Goal: Information Seeking & Learning: Learn about a topic

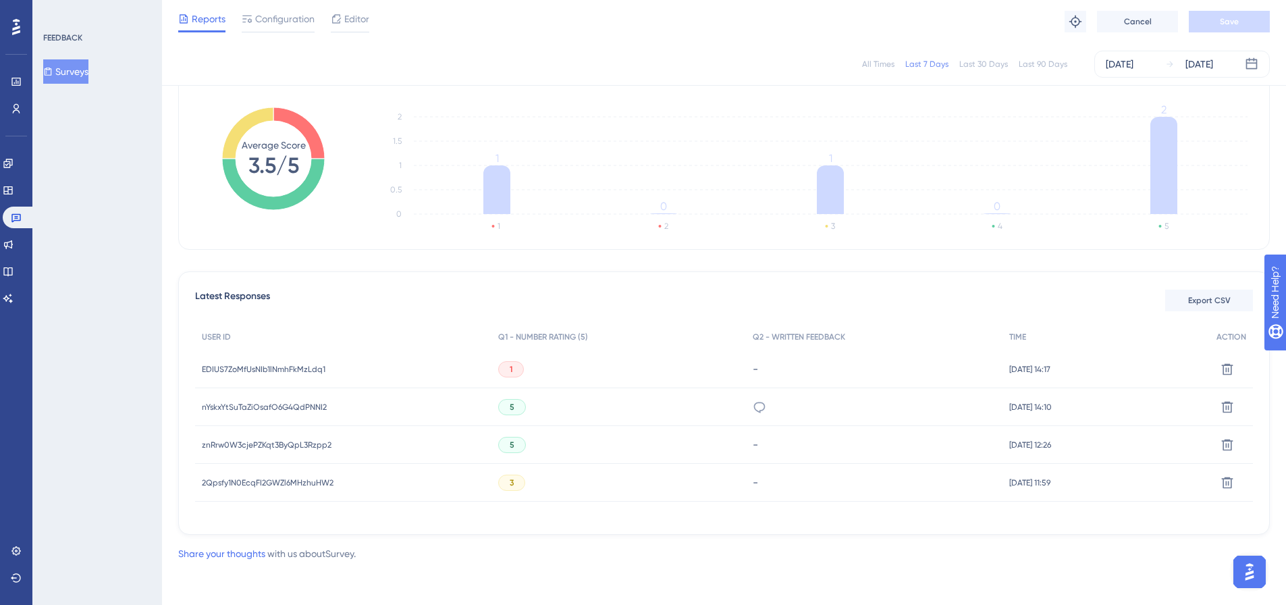
click at [70, 66] on button "Surveys" at bounding box center [65, 71] width 45 height 24
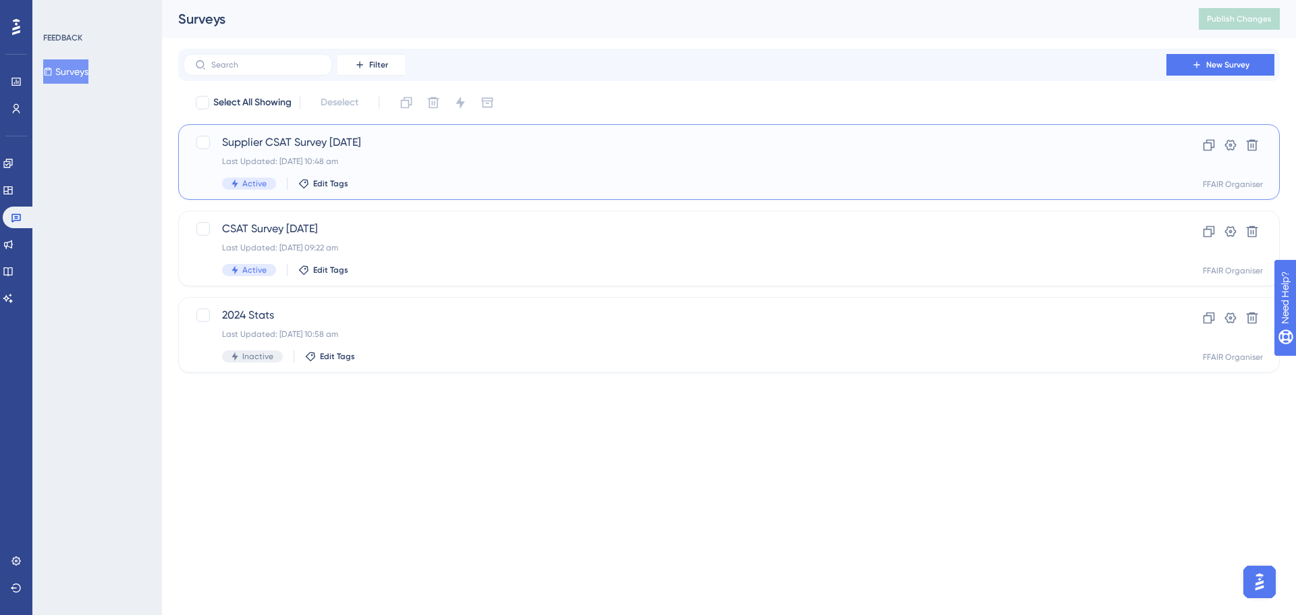
click at [406, 143] on span "Supplier CSAT Survey [DATE]" at bounding box center [675, 142] width 906 height 16
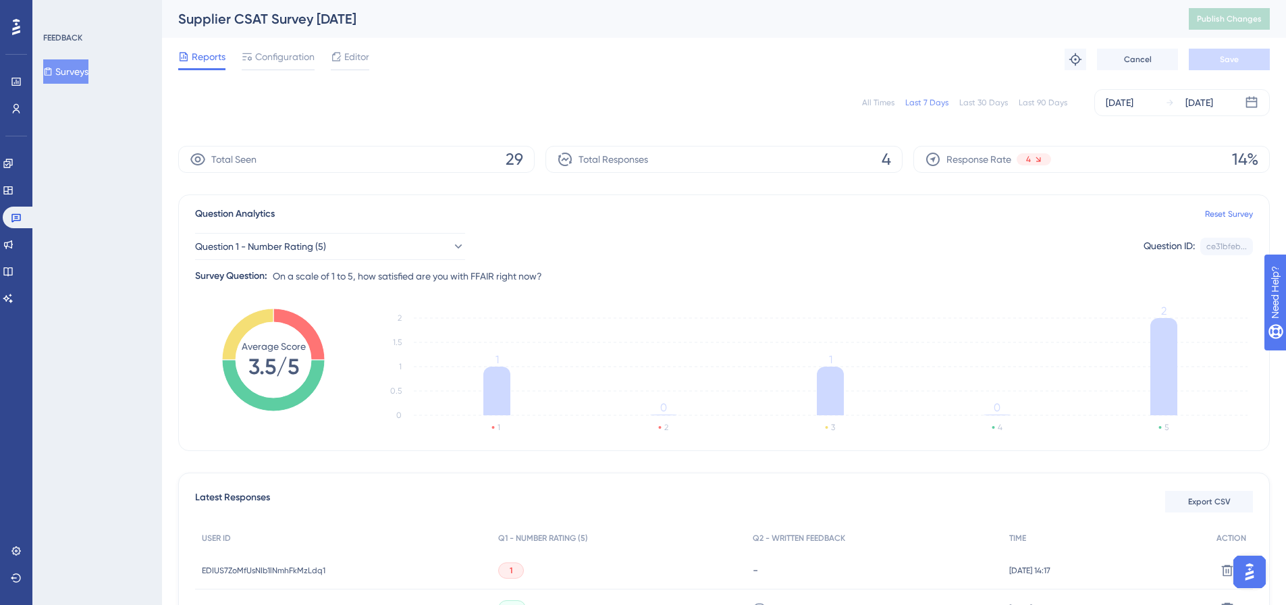
click at [65, 71] on button "Surveys" at bounding box center [65, 71] width 45 height 24
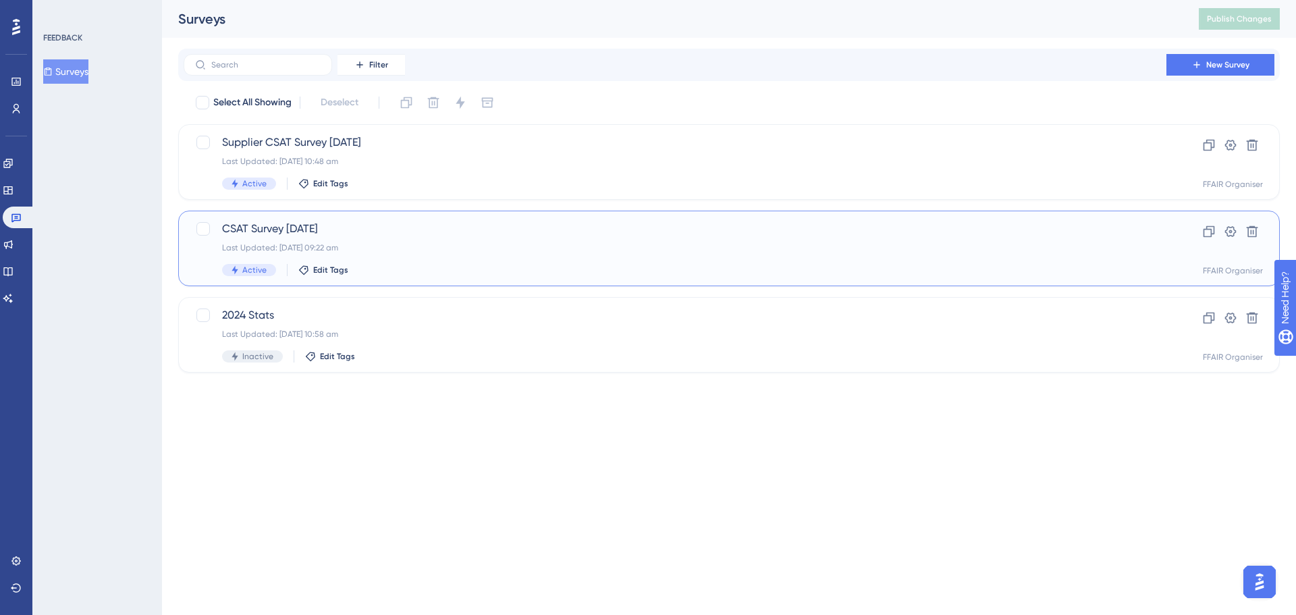
click at [458, 237] on div "CSAT Survey [DATE] Last Updated: [DATE] 09:22 am Active Edit Tags" at bounding box center [675, 248] width 906 height 55
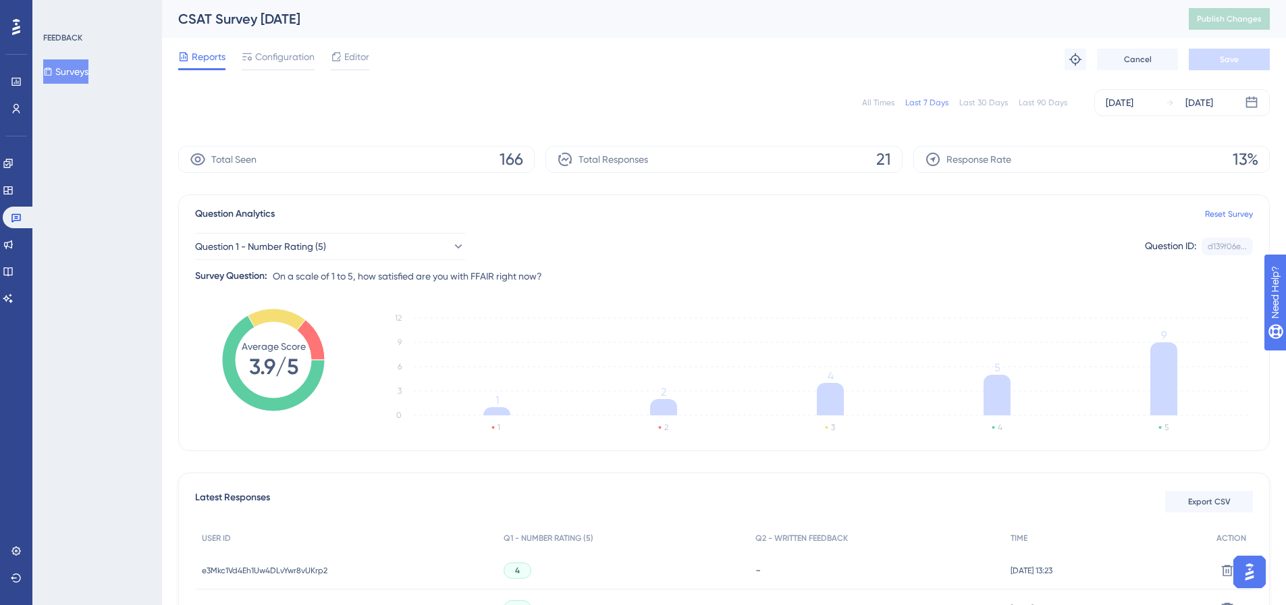
click at [466, 28] on div "CSAT Survey [DATE] Publish Changes" at bounding box center [724, 19] width 1124 height 38
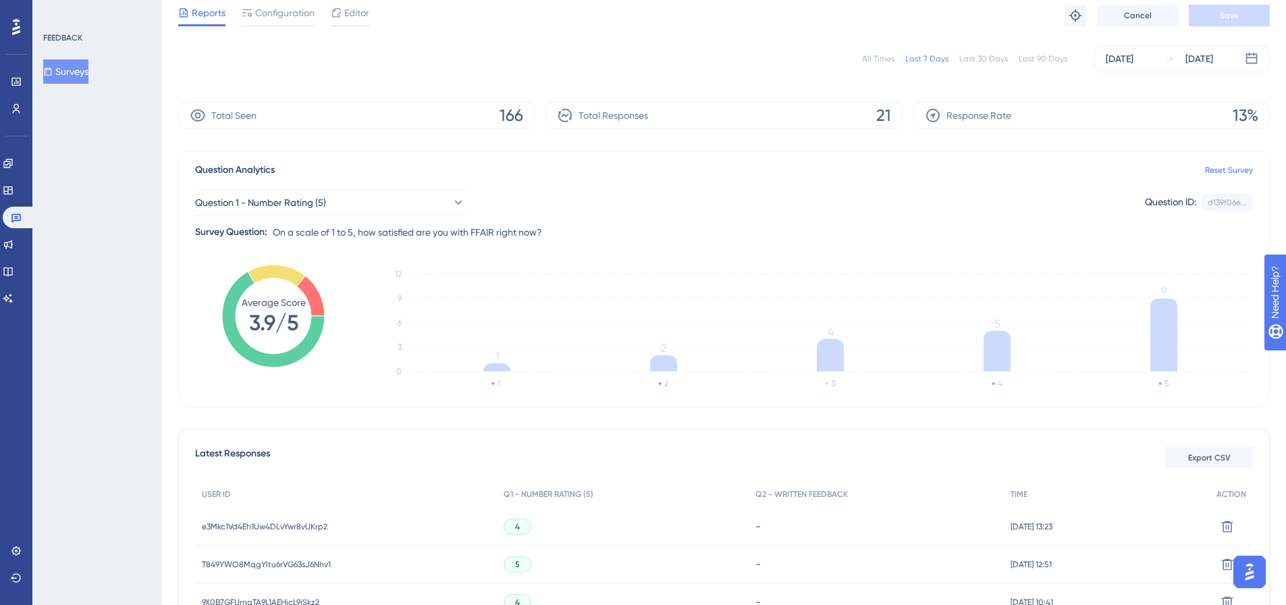
scroll to position [14, 0]
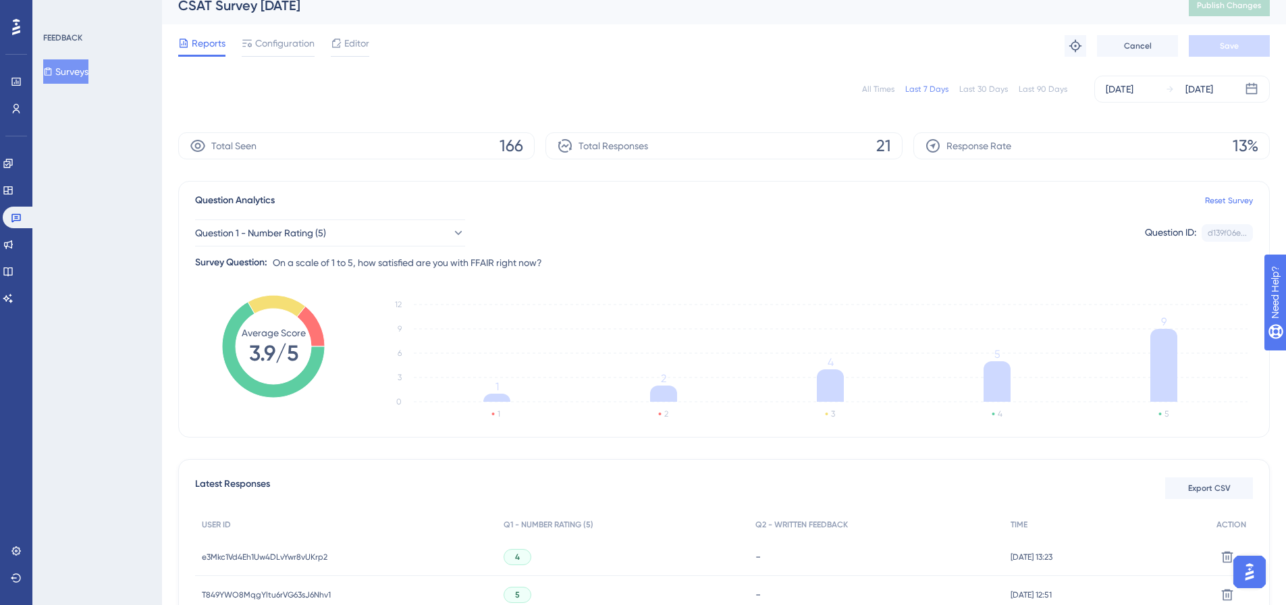
click at [676, 22] on div "CSAT Survey [DATE] Publish Changes" at bounding box center [724, 5] width 1124 height 38
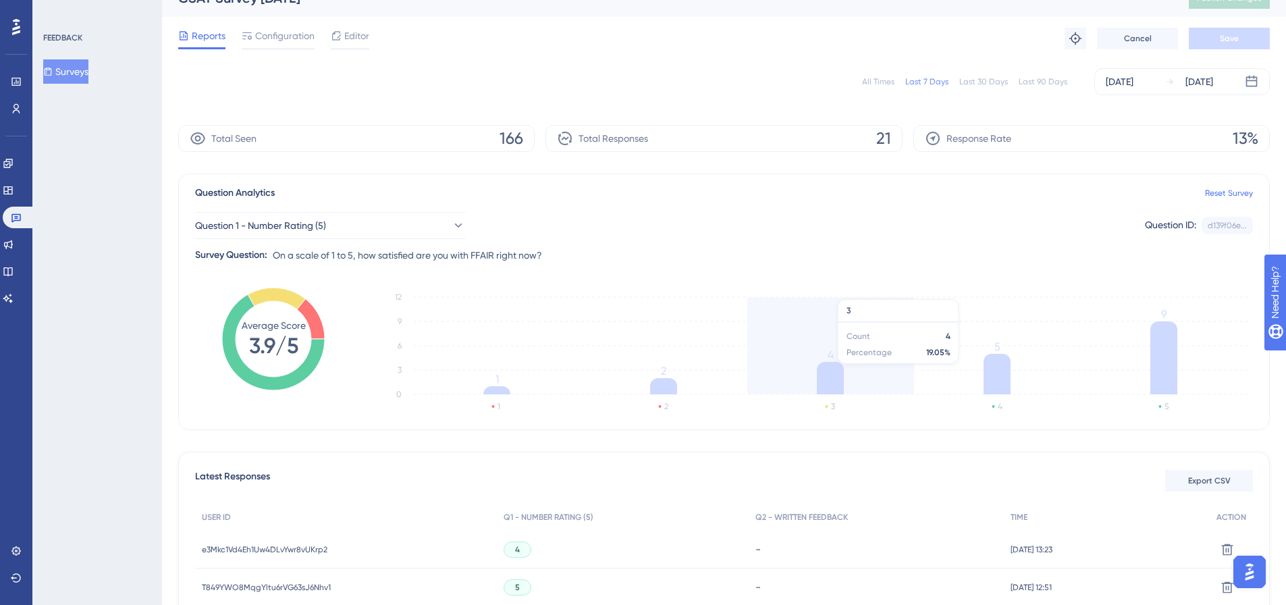
scroll to position [0, 0]
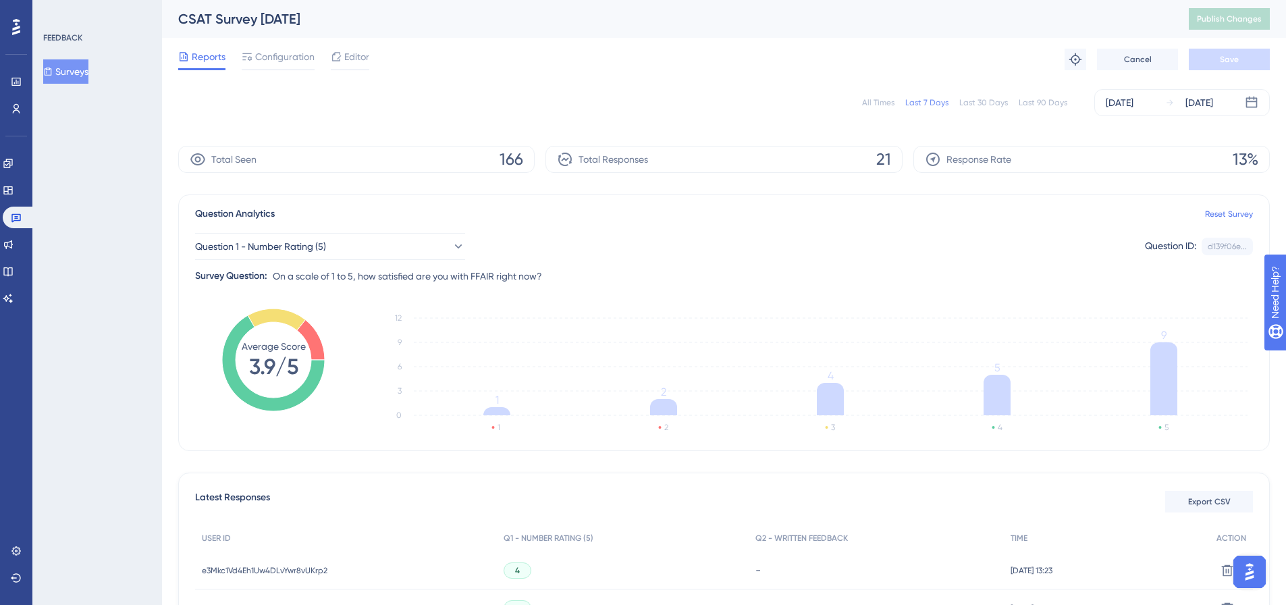
click at [729, 35] on div "CSAT Survey [DATE] Publish Changes" at bounding box center [724, 19] width 1124 height 38
click at [880, 107] on div "All Times" at bounding box center [878, 102] width 32 height 11
click at [1249, 101] on icon at bounding box center [1251, 102] width 11 height 11
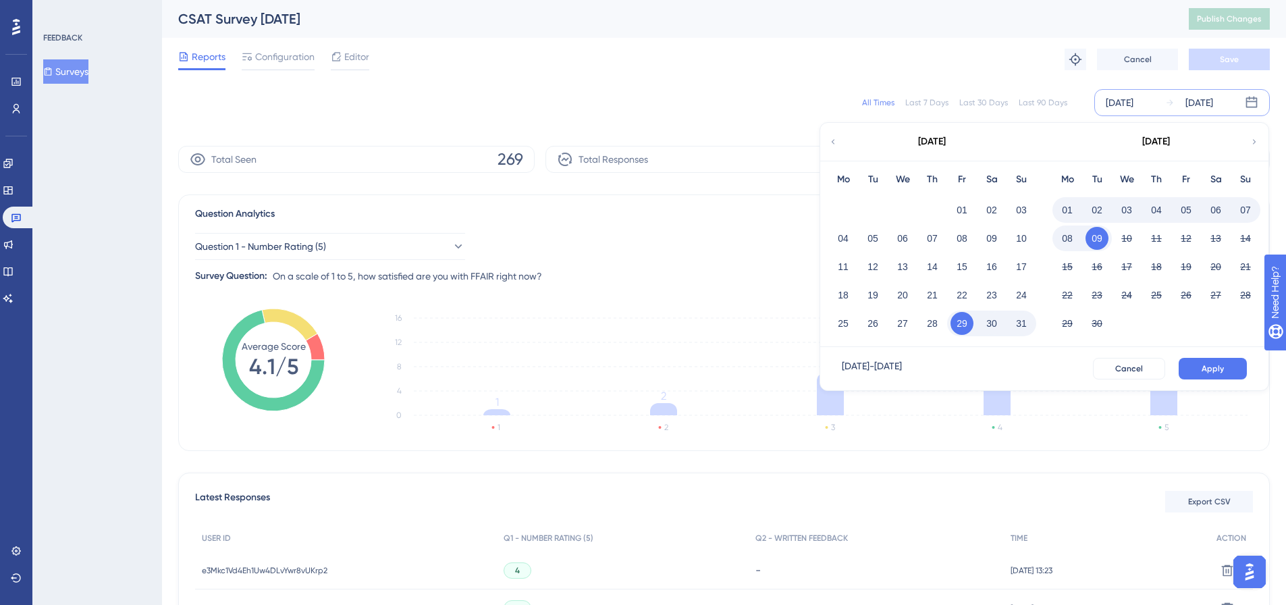
click at [1249, 101] on icon at bounding box center [1251, 102] width 11 height 11
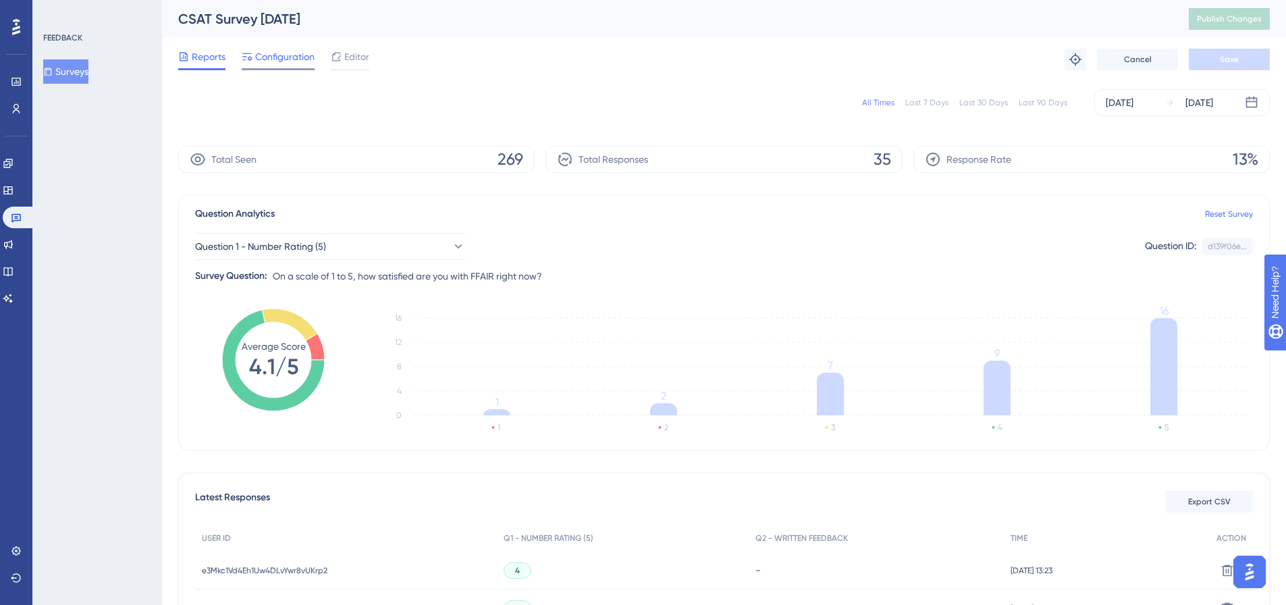
click at [300, 64] on span "Configuration" at bounding box center [284, 57] width 59 height 16
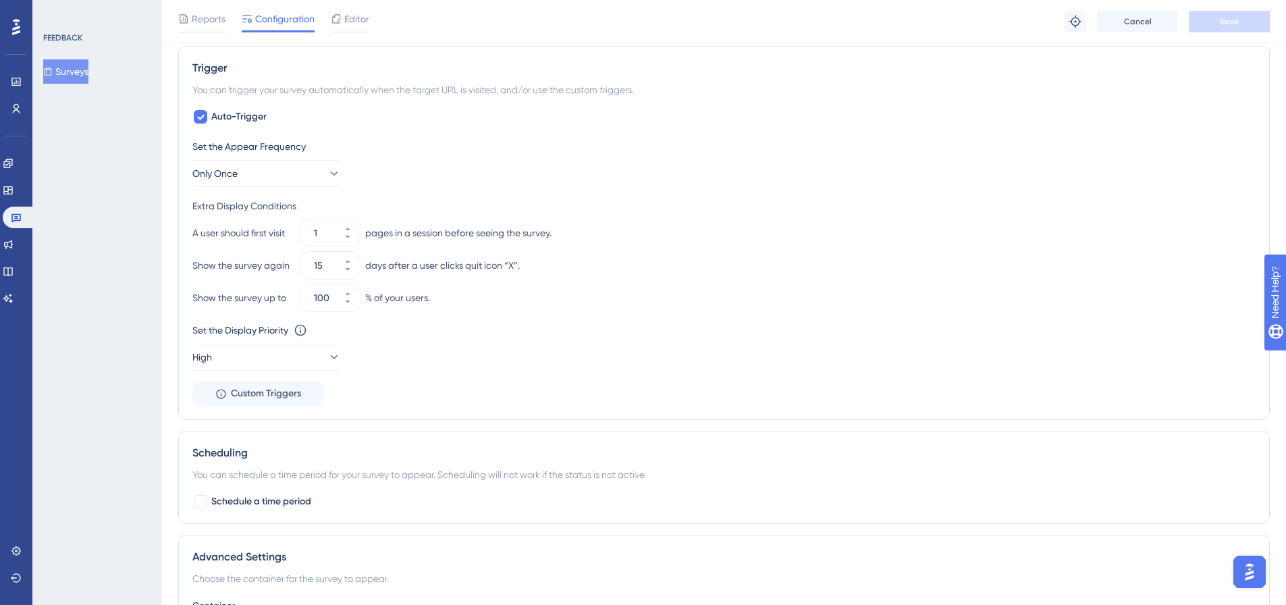
scroll to position [608, 0]
click at [350, 263] on icon at bounding box center [348, 265] width 8 height 8
type input "14"
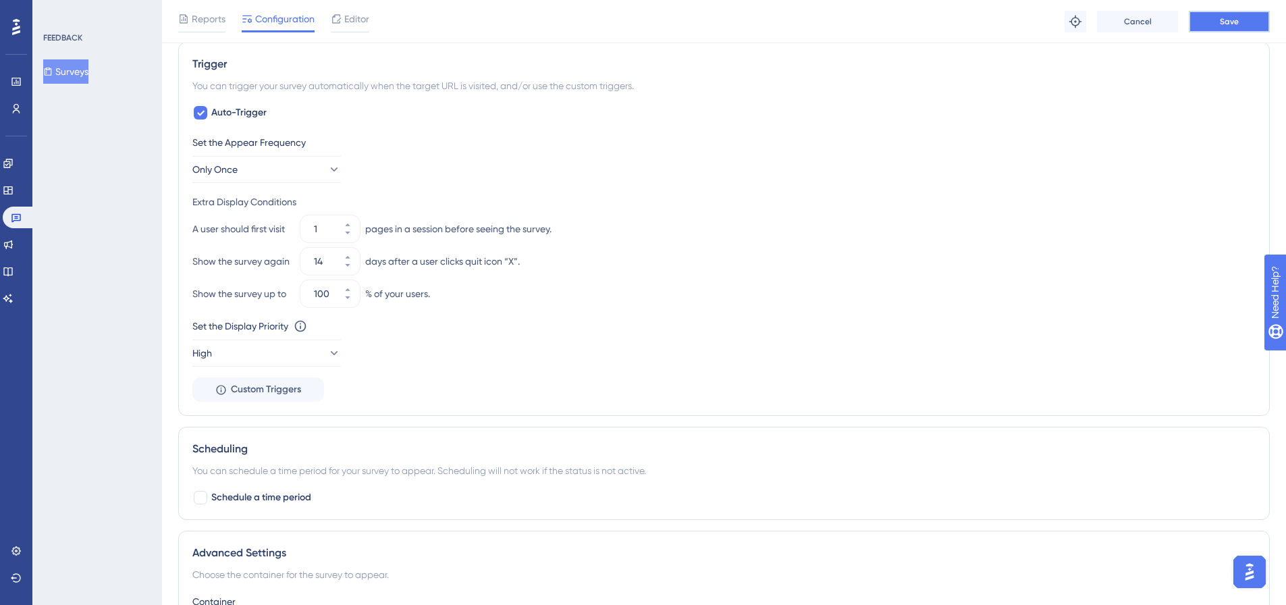
click at [1211, 18] on button "Save" at bounding box center [1229, 22] width 81 height 22
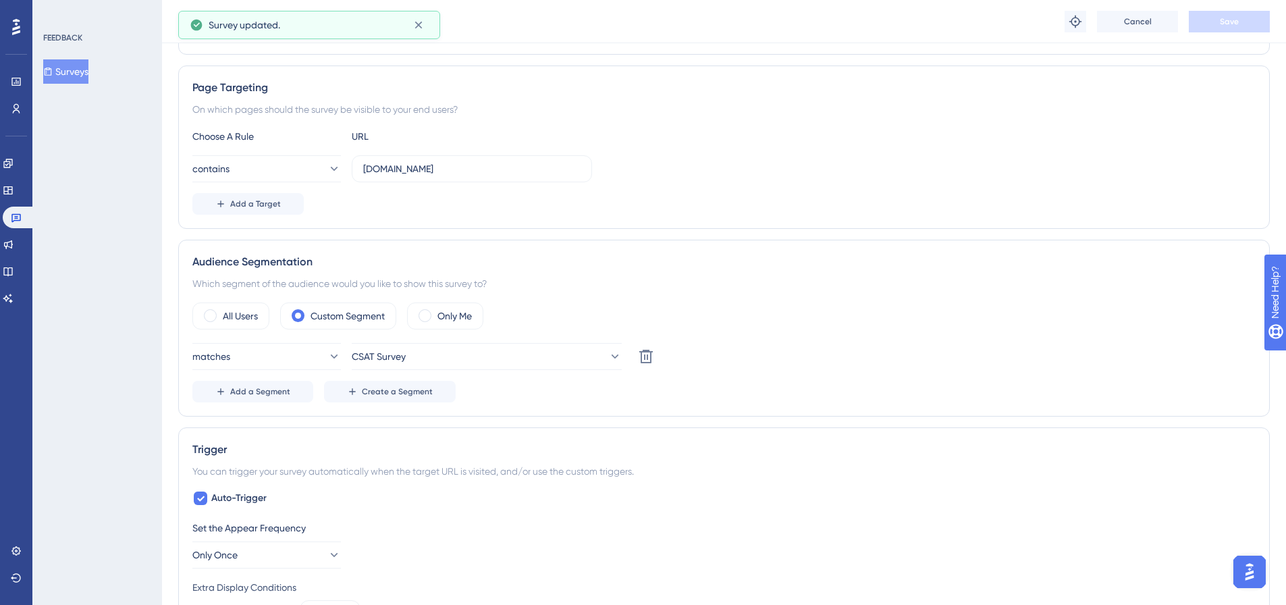
scroll to position [0, 0]
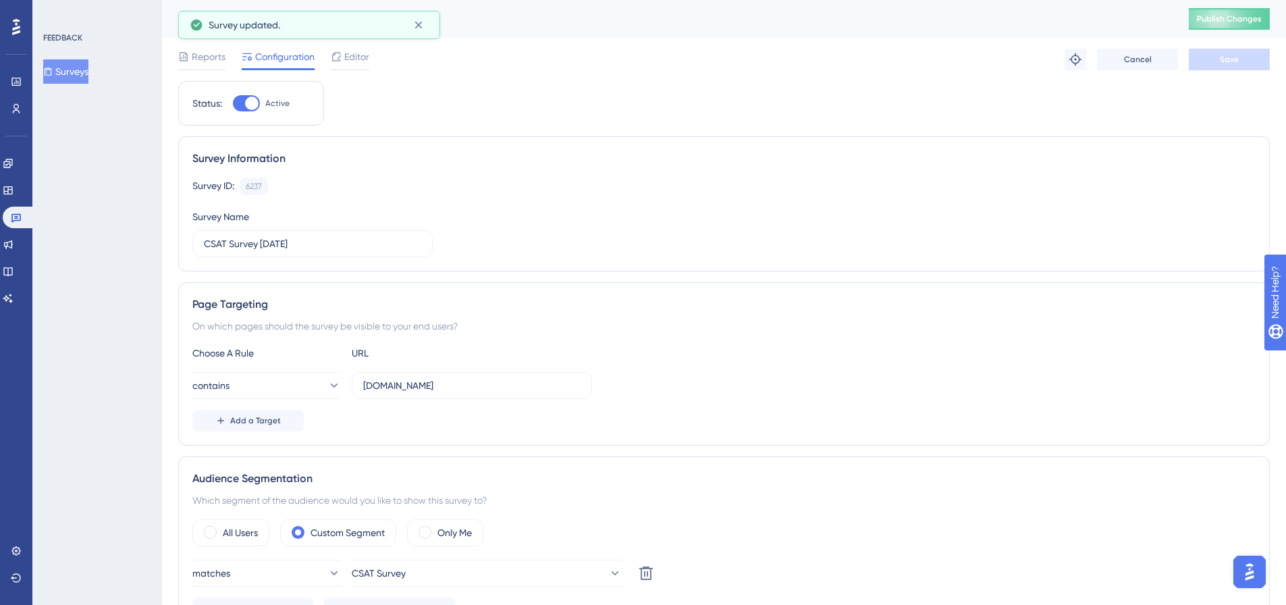
click at [1246, 31] on div "CSAT Survey [DATE] Publish Changes" at bounding box center [724, 19] width 1124 height 38
click at [1245, 26] on button "Publish Changes" at bounding box center [1229, 19] width 81 height 22
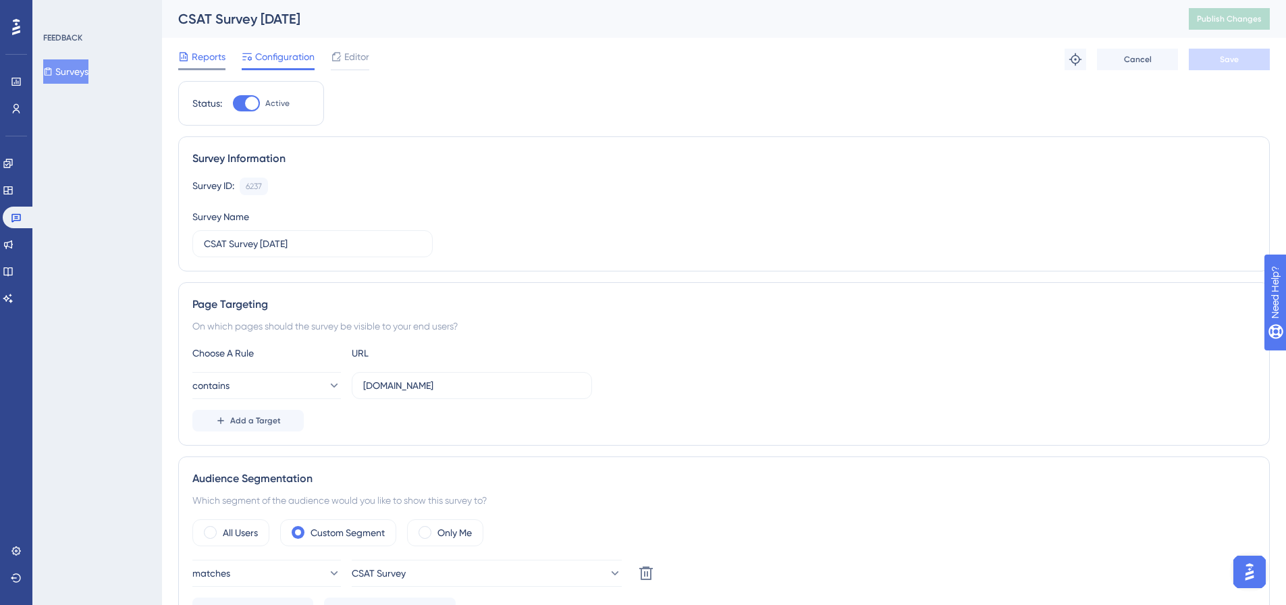
click at [212, 59] on span "Reports" at bounding box center [209, 57] width 34 height 16
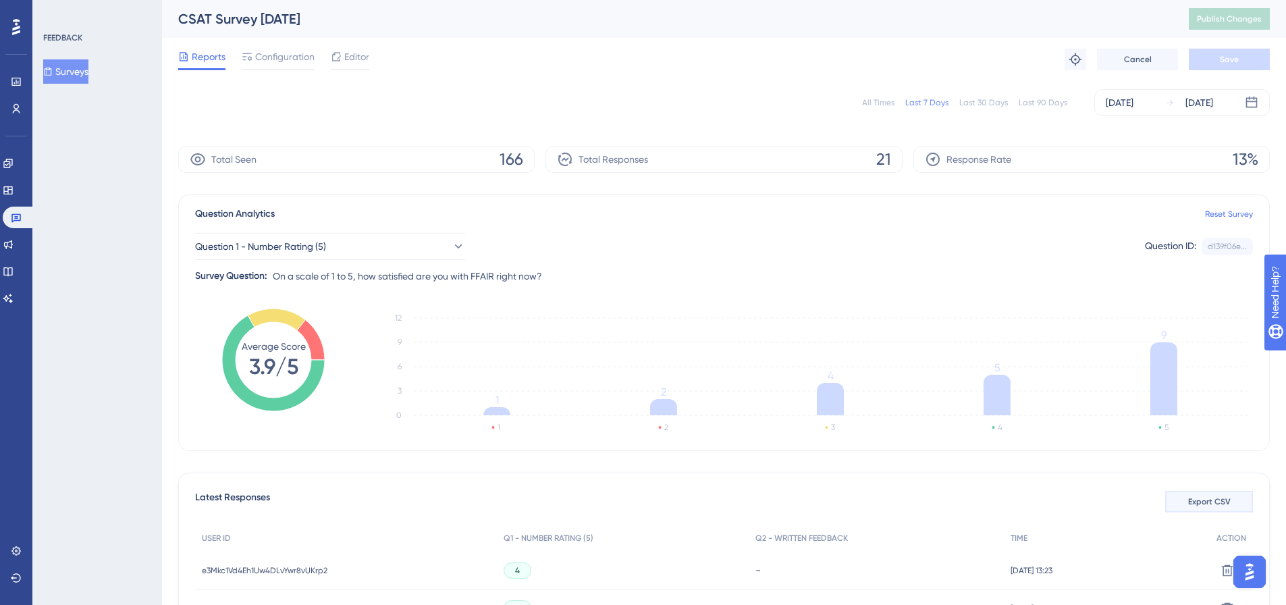
click at [1208, 500] on span "Export CSV" at bounding box center [1209, 501] width 43 height 11
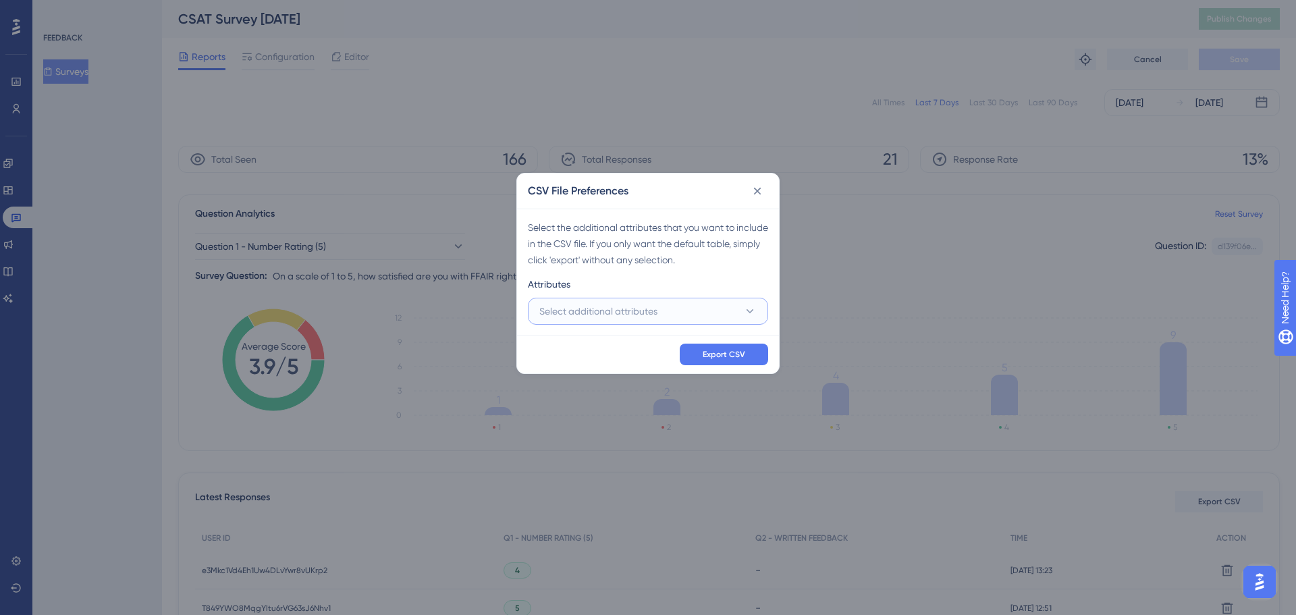
click at [677, 304] on button "Select additional attributes" at bounding box center [648, 311] width 240 height 27
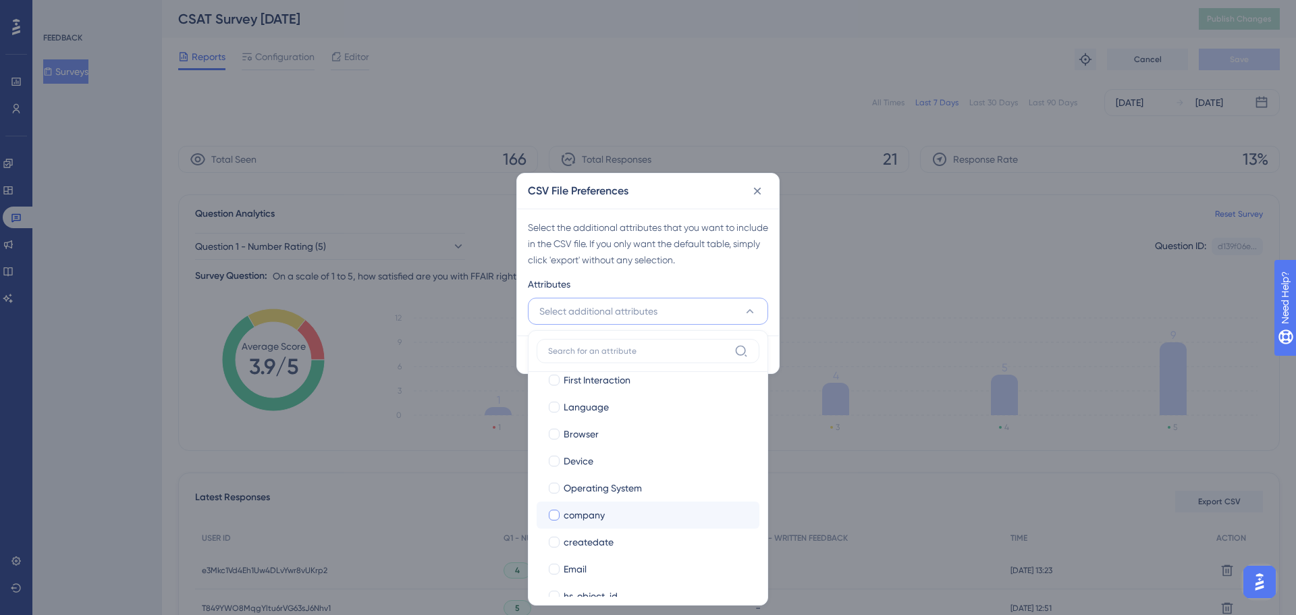
scroll to position [135, 0]
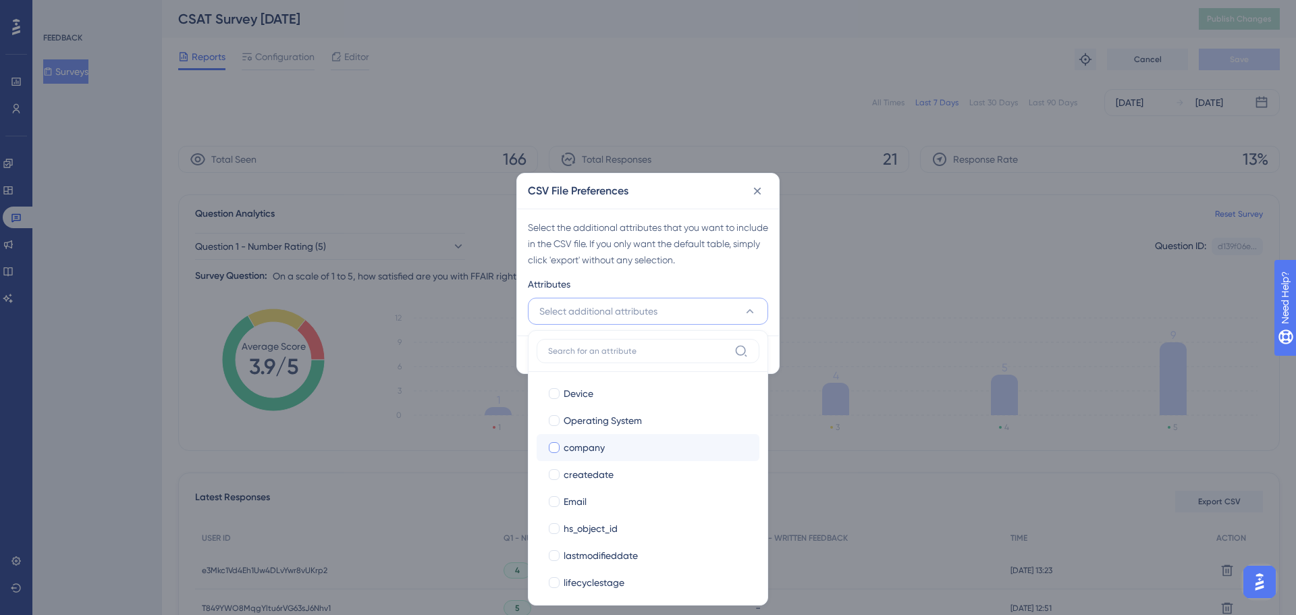
click at [595, 450] on span "company" at bounding box center [584, 447] width 41 height 16
checkbox input "true"
click at [753, 281] on div "Attributes" at bounding box center [648, 287] width 240 height 22
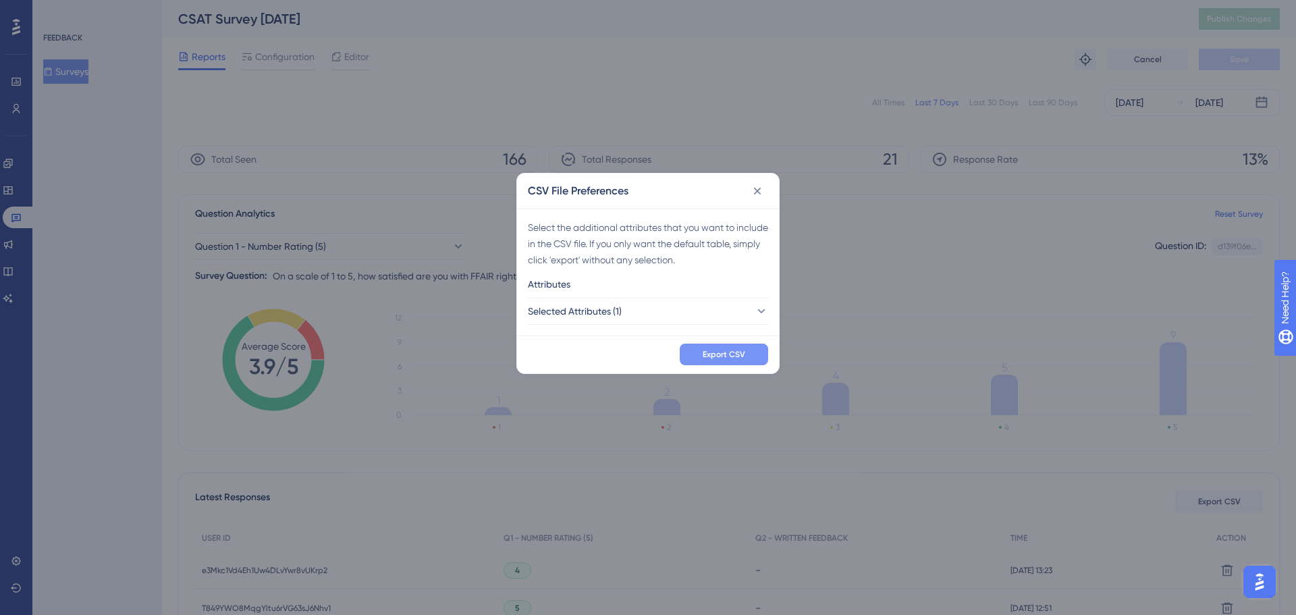
click at [723, 356] on span "Export CSV" at bounding box center [724, 354] width 43 height 11
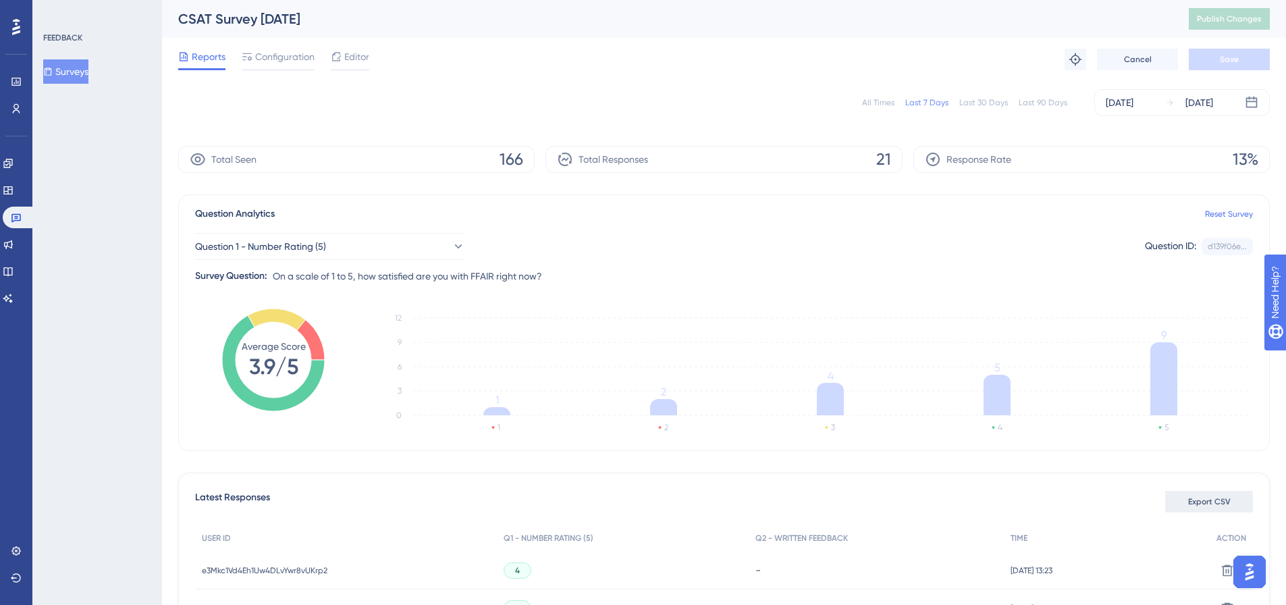
click at [1202, 505] on span "Export CSV" at bounding box center [1209, 501] width 43 height 11
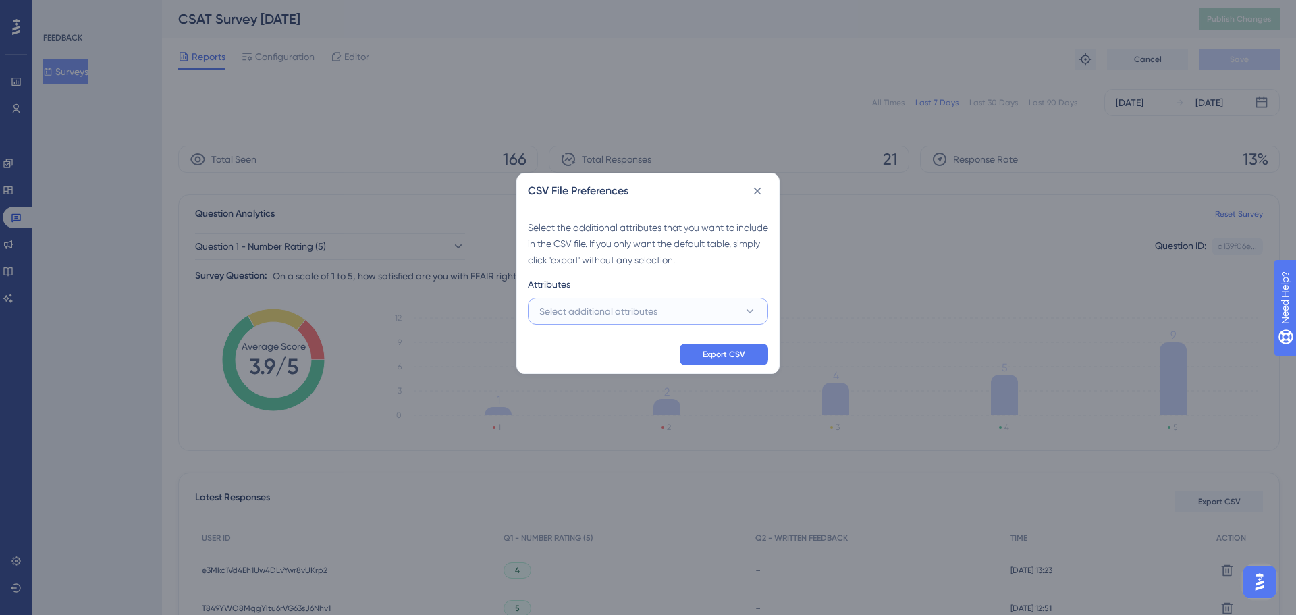
click at [668, 319] on button "Select additional attributes" at bounding box center [648, 311] width 240 height 27
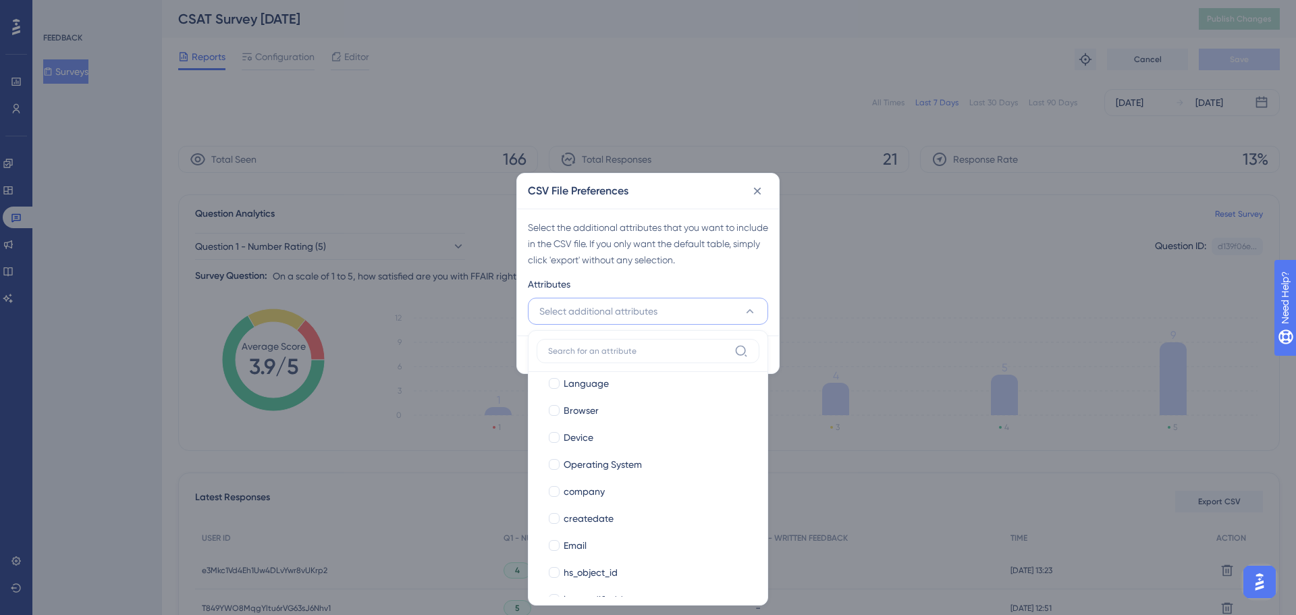
scroll to position [135, 0]
click at [602, 505] on div "Email" at bounding box center [656, 501] width 185 height 16
checkbox input "true"
click at [772, 350] on div "Export CSV" at bounding box center [648, 354] width 262 height 38
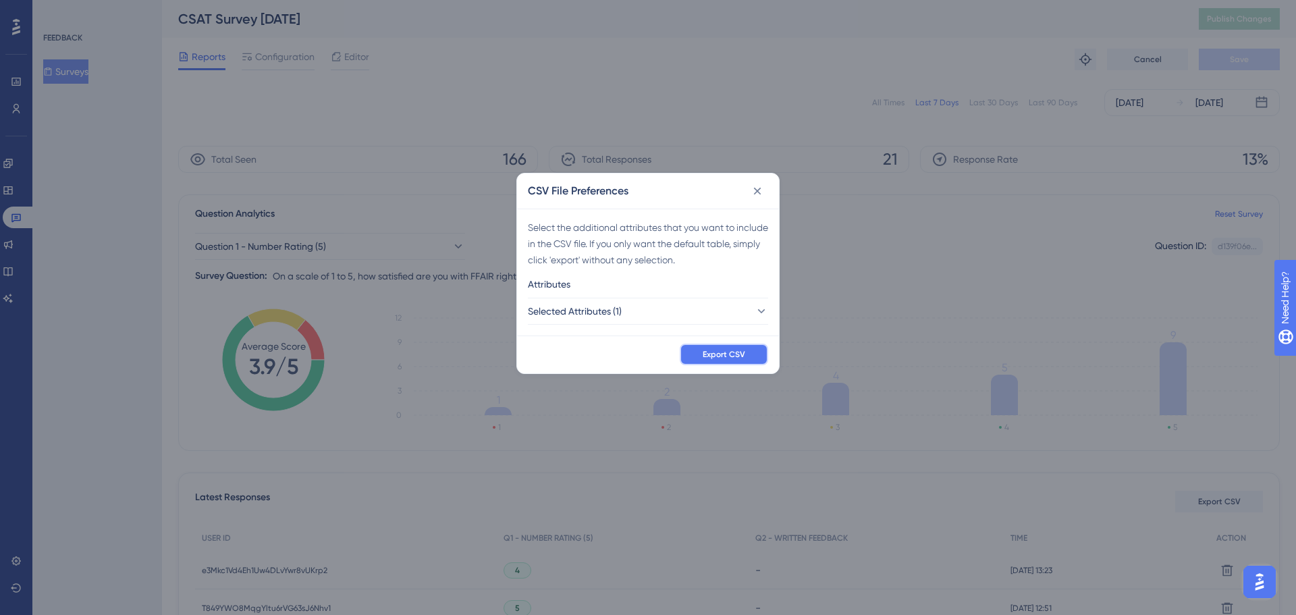
click at [751, 354] on button "Export CSV" at bounding box center [724, 355] width 88 height 22
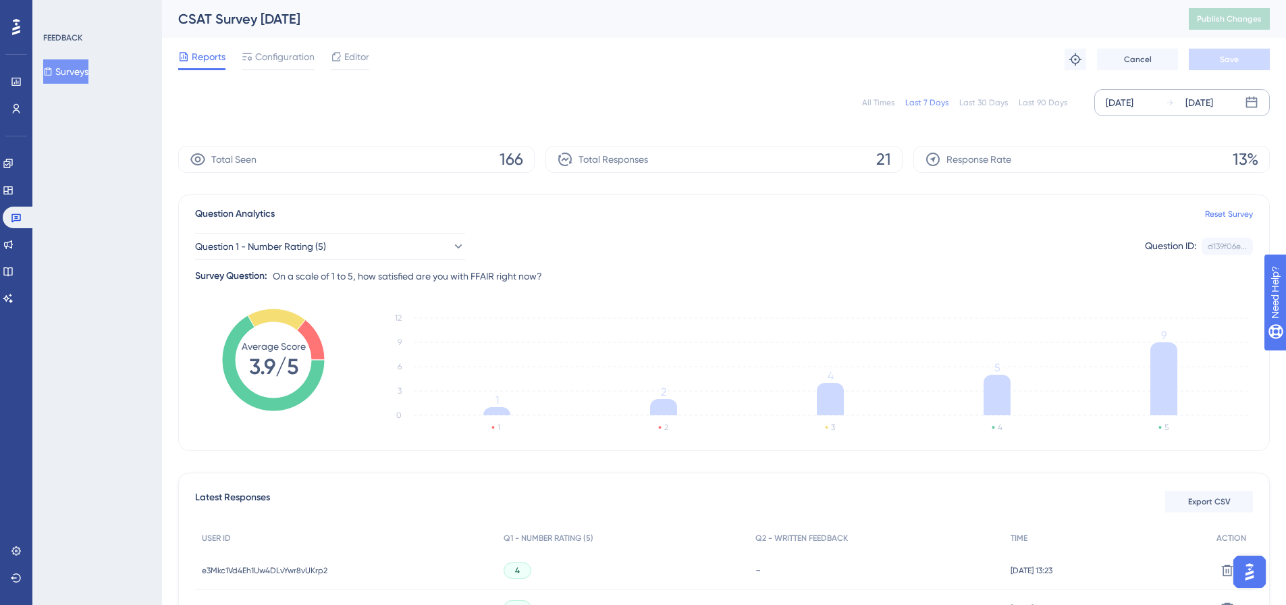
click at [1133, 103] on div "[DATE]" at bounding box center [1120, 103] width 28 height 16
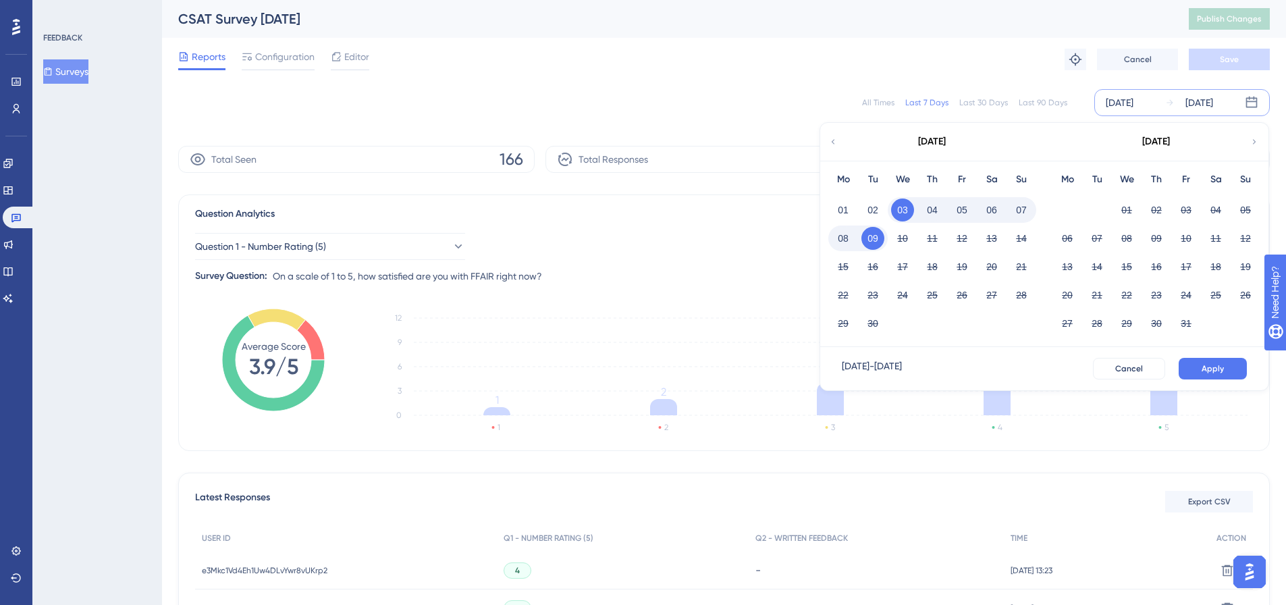
click at [867, 100] on div "All Times" at bounding box center [878, 102] width 32 height 11
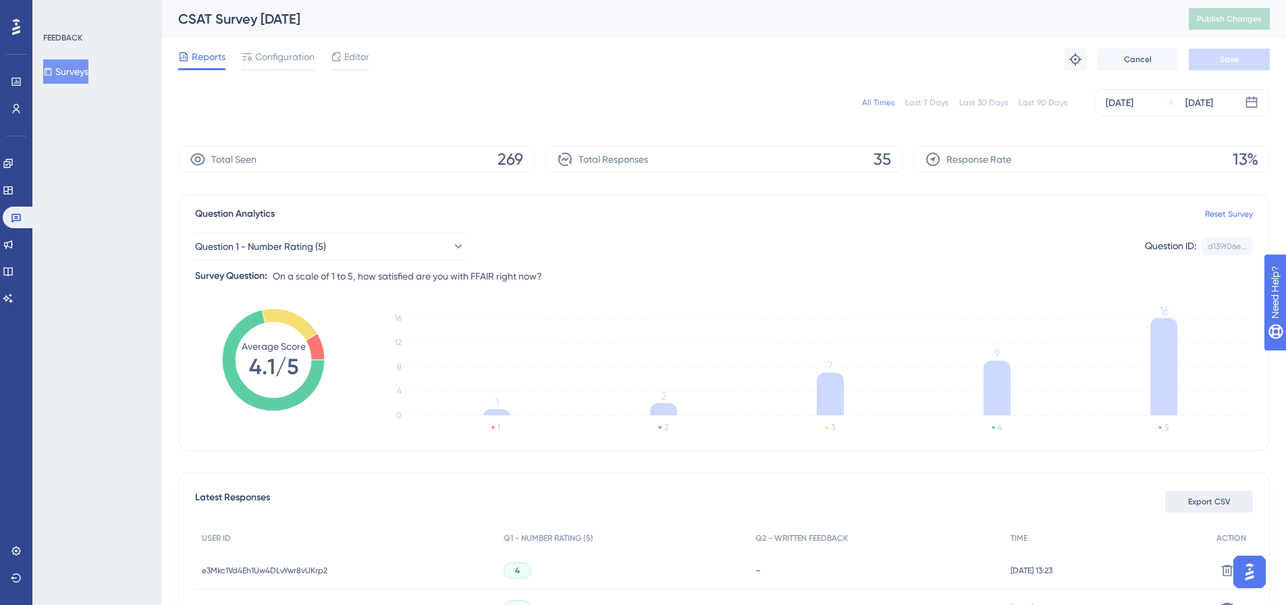
click at [1199, 497] on span "Export CSV" at bounding box center [1209, 501] width 43 height 11
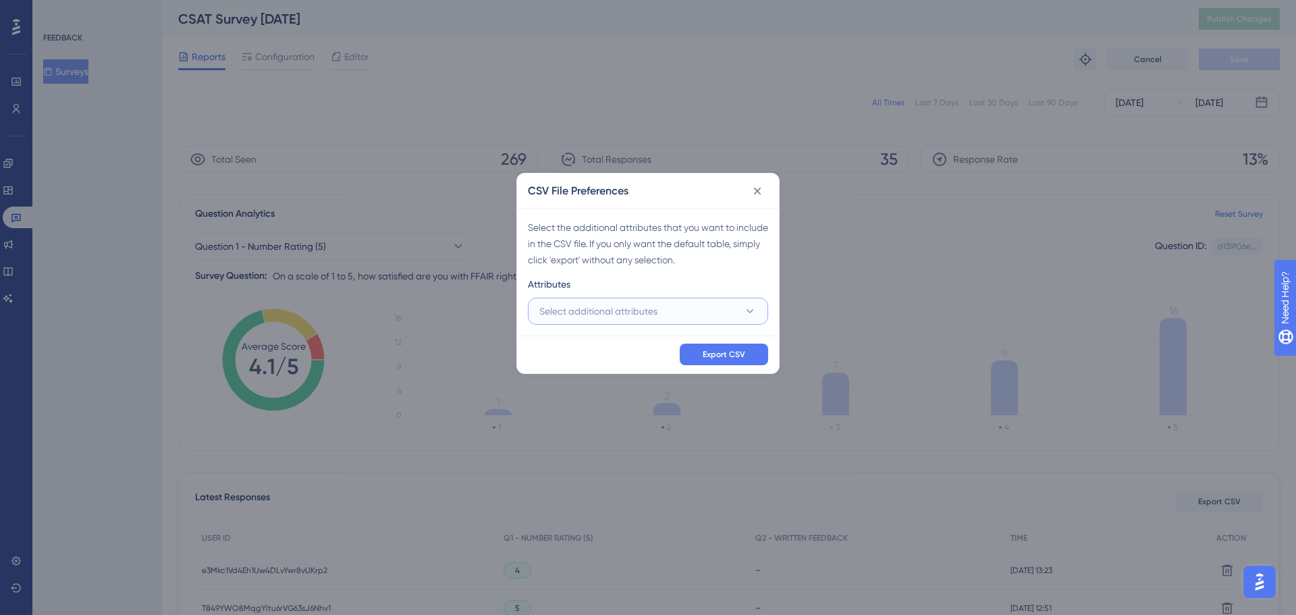
click at [678, 317] on button "Select additional attributes" at bounding box center [648, 311] width 240 height 27
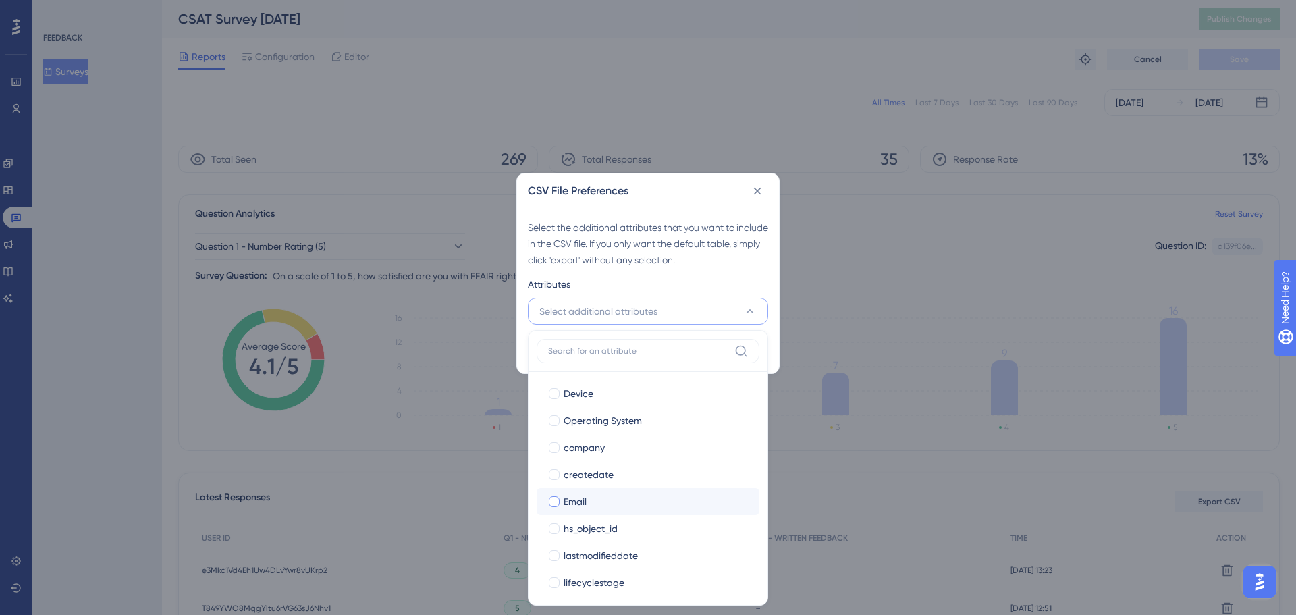
click at [612, 505] on div "Email" at bounding box center [656, 501] width 185 height 16
checkbox input "true"
click at [774, 327] on div "Select the additional attributes that you want to include in the CSV file. If y…" at bounding box center [648, 272] width 262 height 127
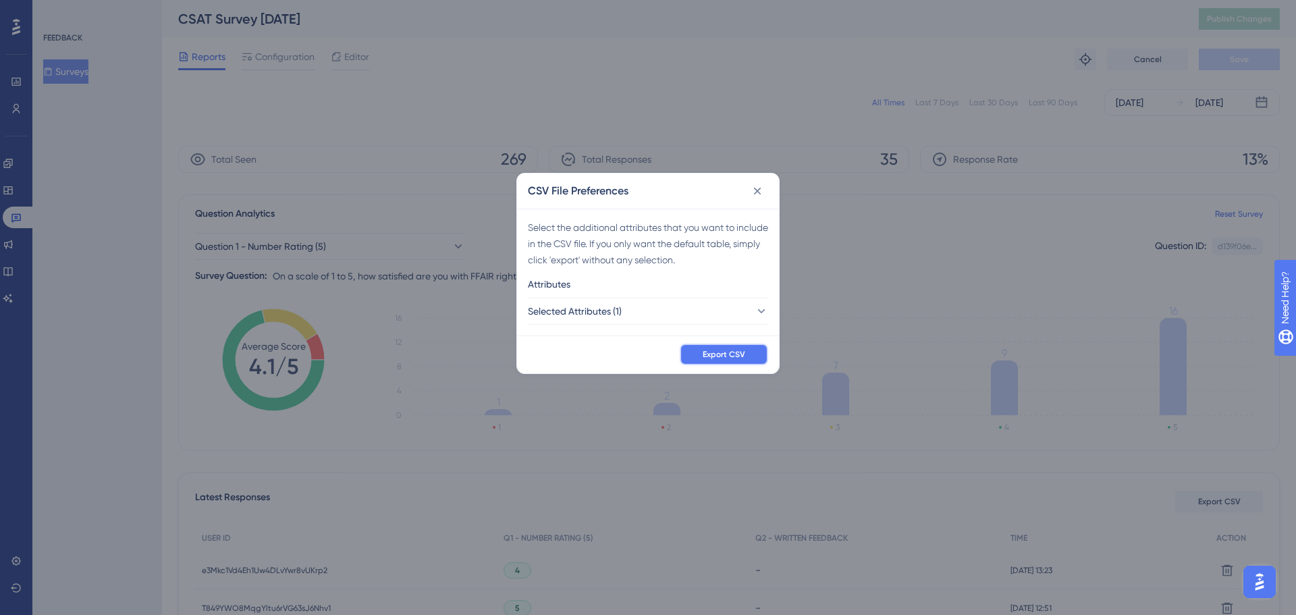
click at [726, 351] on span "Export CSV" at bounding box center [724, 354] width 43 height 11
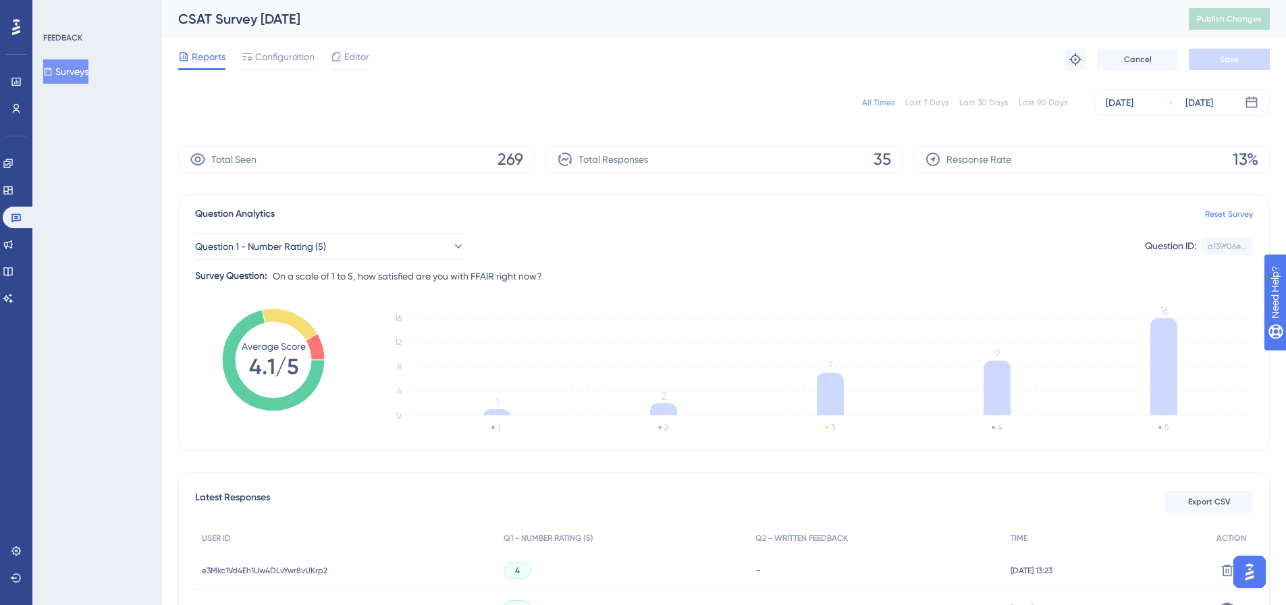
click at [72, 61] on button "Surveys" at bounding box center [65, 71] width 45 height 24
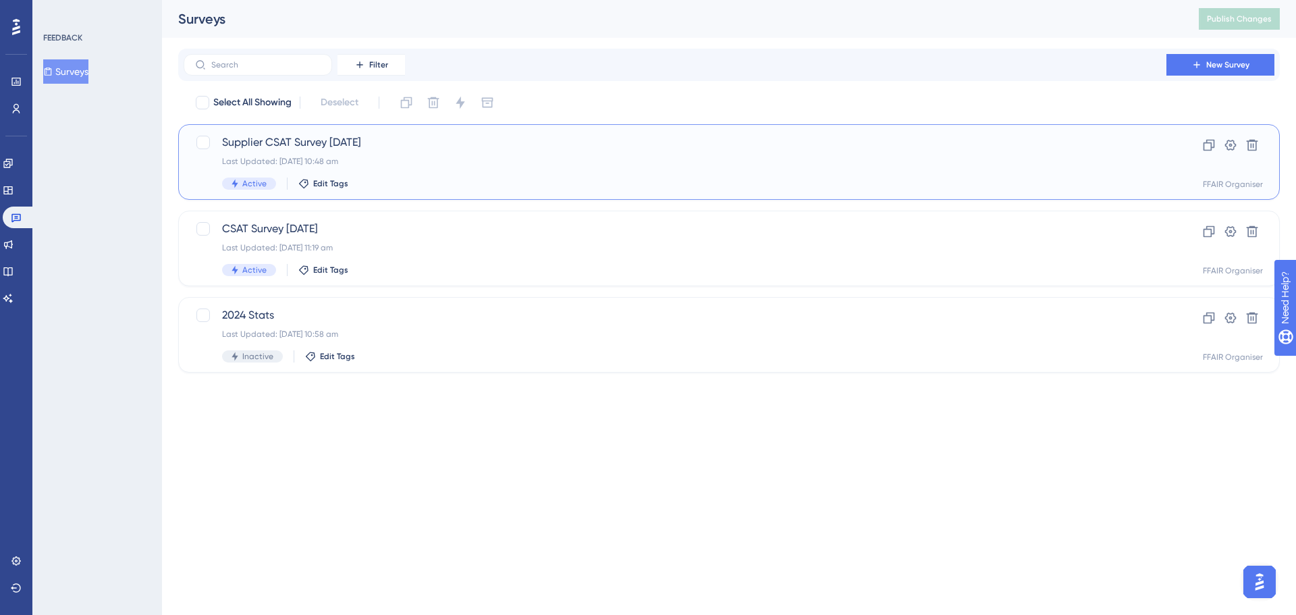
click at [474, 168] on div "Supplier CSAT Survey [DATE] Last Updated: [DATE] 10:48 am Active Edit Tags" at bounding box center [675, 161] width 906 height 55
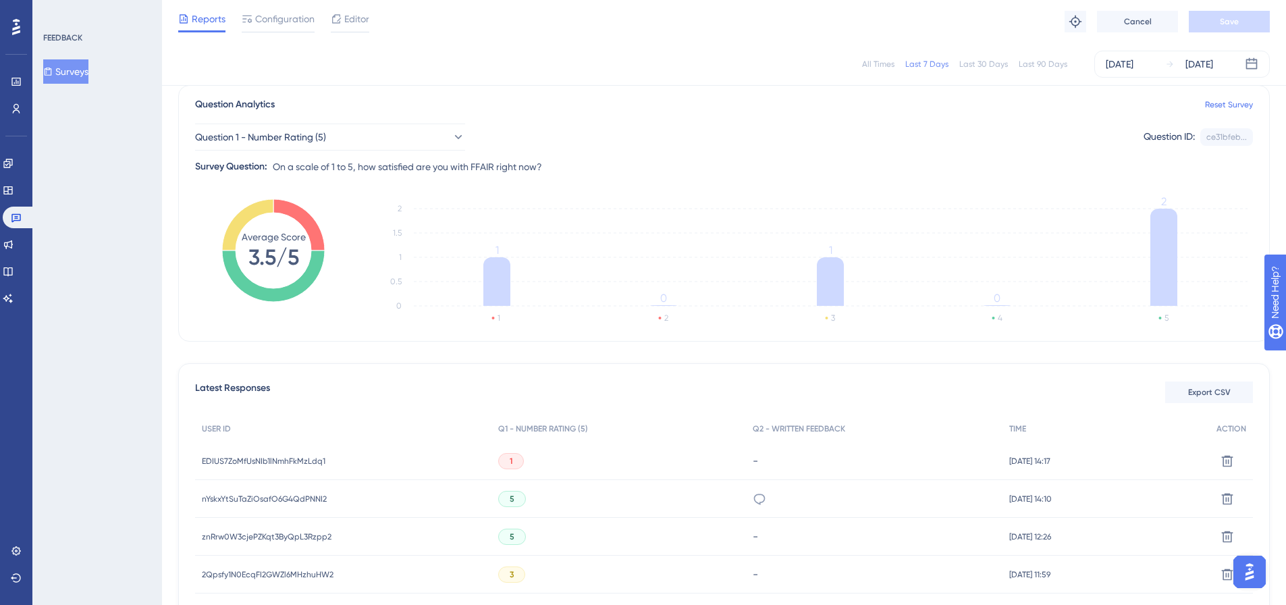
scroll to position [196, 0]
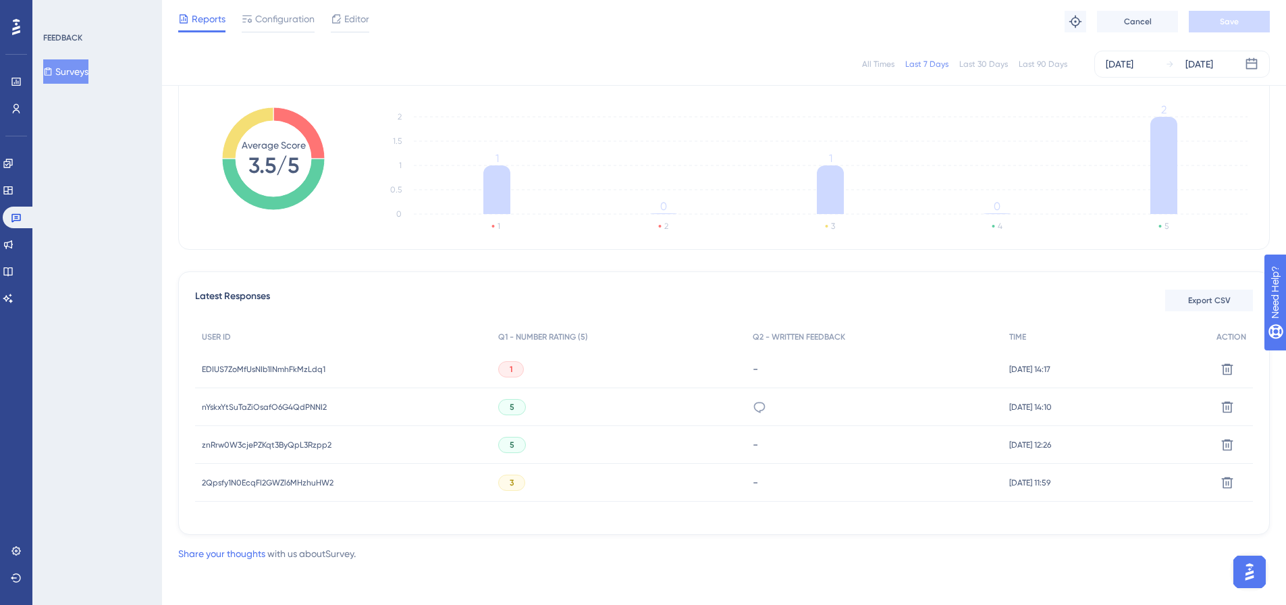
click at [275, 478] on span "2Qpsfy1N0EcqFI2GWZl6MHzhuHW2" at bounding box center [268, 482] width 132 height 11
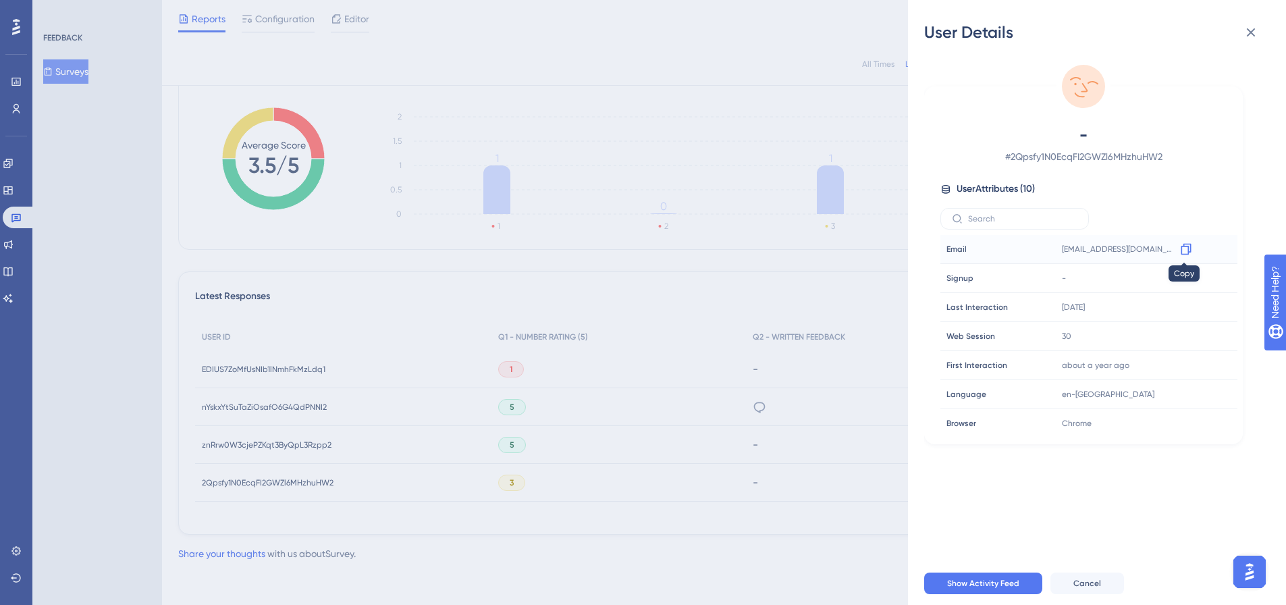
click at [1188, 246] on icon at bounding box center [1186, 249] width 10 height 11
click at [228, 436] on div "User Details - # 2Qpsfy1N0EcqFI2GWZl6MHzhuHW2 User Attributes ( 10 ) Email Emai…" at bounding box center [643, 302] width 1286 height 605
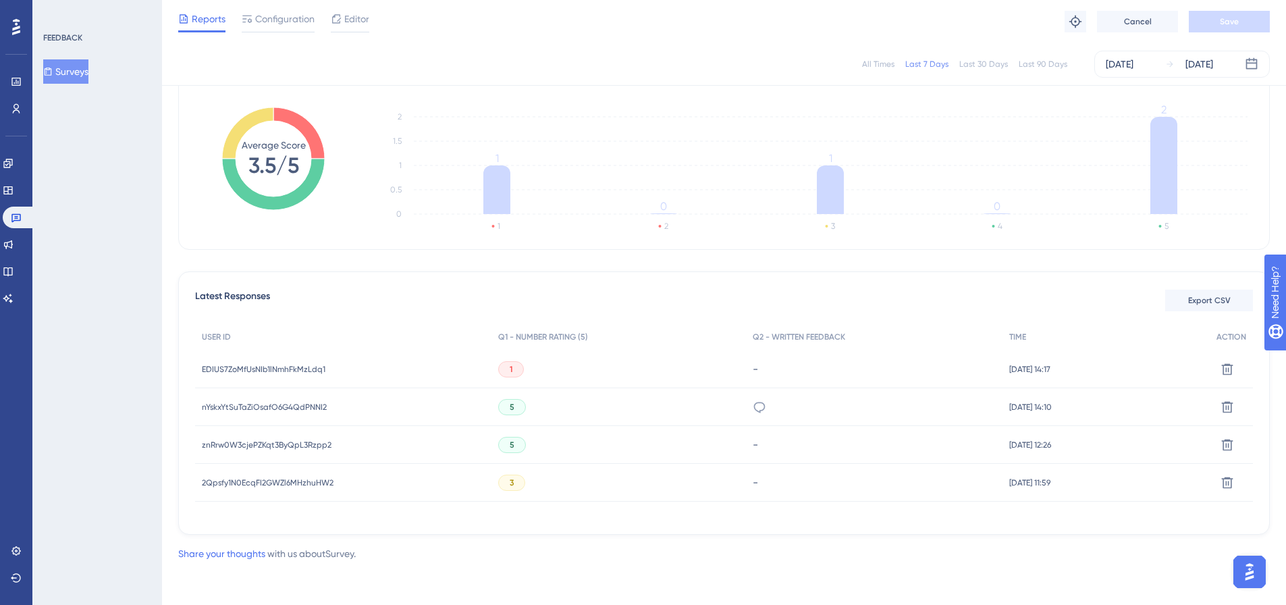
click at [232, 443] on span "znRrw0W3cjePZKqt3ByQpL3Rzpp2" at bounding box center [267, 444] width 130 height 11
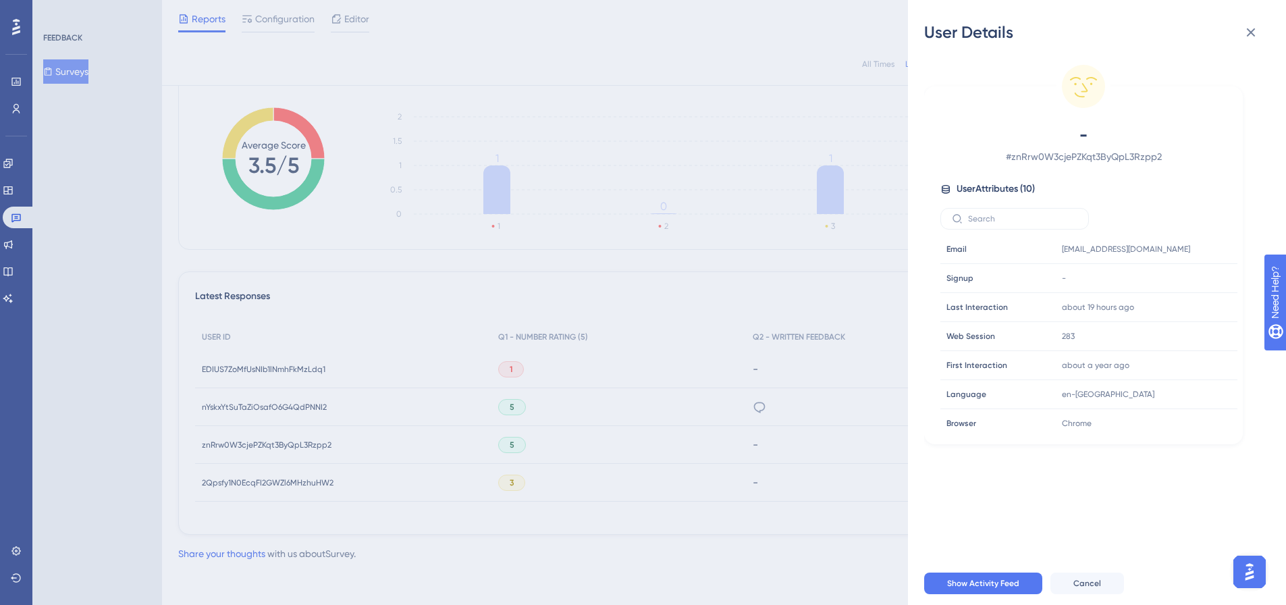
click at [230, 406] on div "User Details - # znRrw0W3cjePZKqt3ByQpL3Rzpp2 User Attributes ( 10 ) Email Emai…" at bounding box center [643, 302] width 1286 height 605
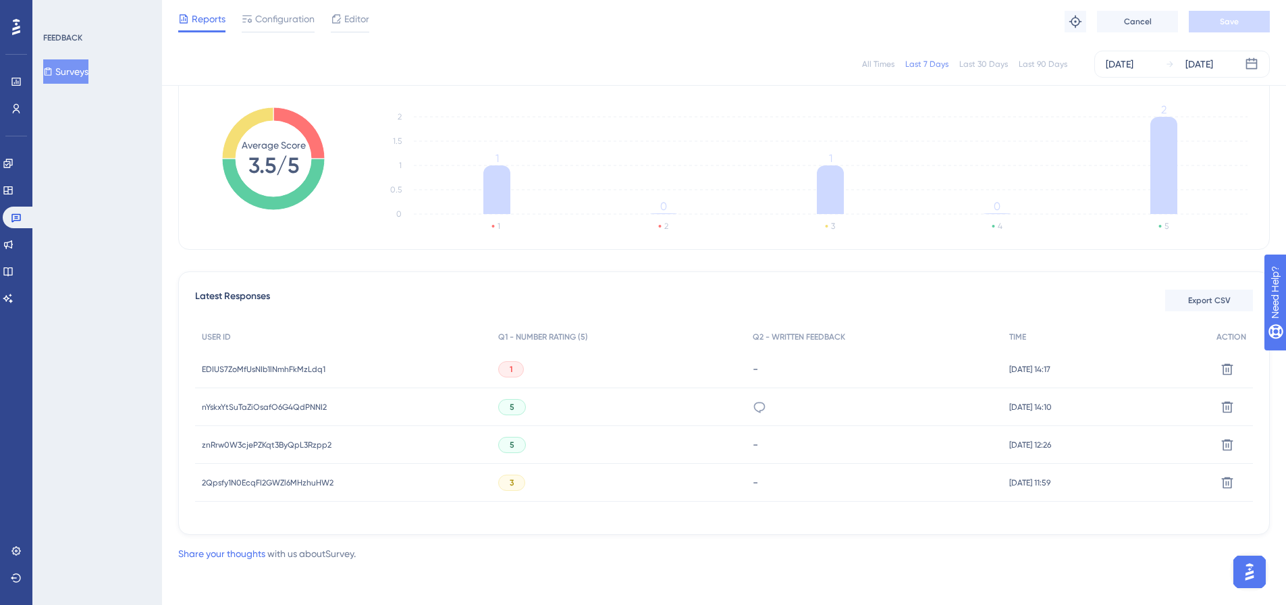
click at [230, 406] on span "nYskxYtSuTaZiOsafO6G4QdPNNI2" at bounding box center [264, 407] width 125 height 11
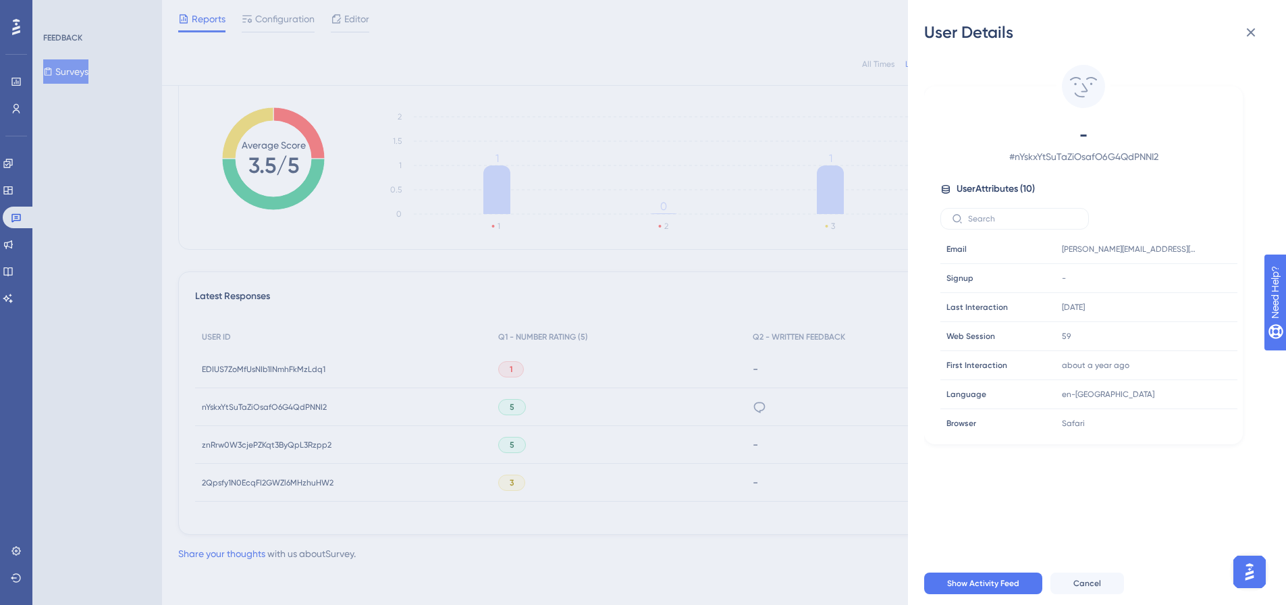
click at [744, 412] on div "User Details - # nYskxYtSuTaZiOsafO6G4QdPNNI2 User Attributes ( 10 ) Email Emai…" at bounding box center [643, 302] width 1286 height 605
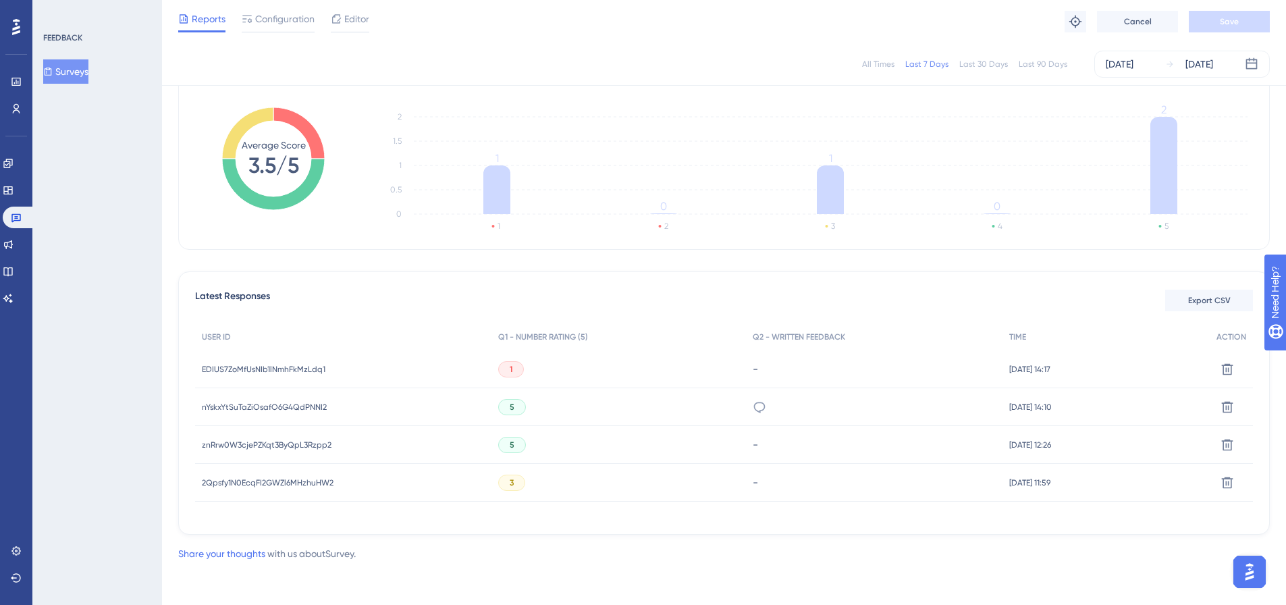
click at [222, 374] on span "EDIUS7ZoMfUsNIb1lNmhFkMzLdq1" at bounding box center [264, 369] width 124 height 11
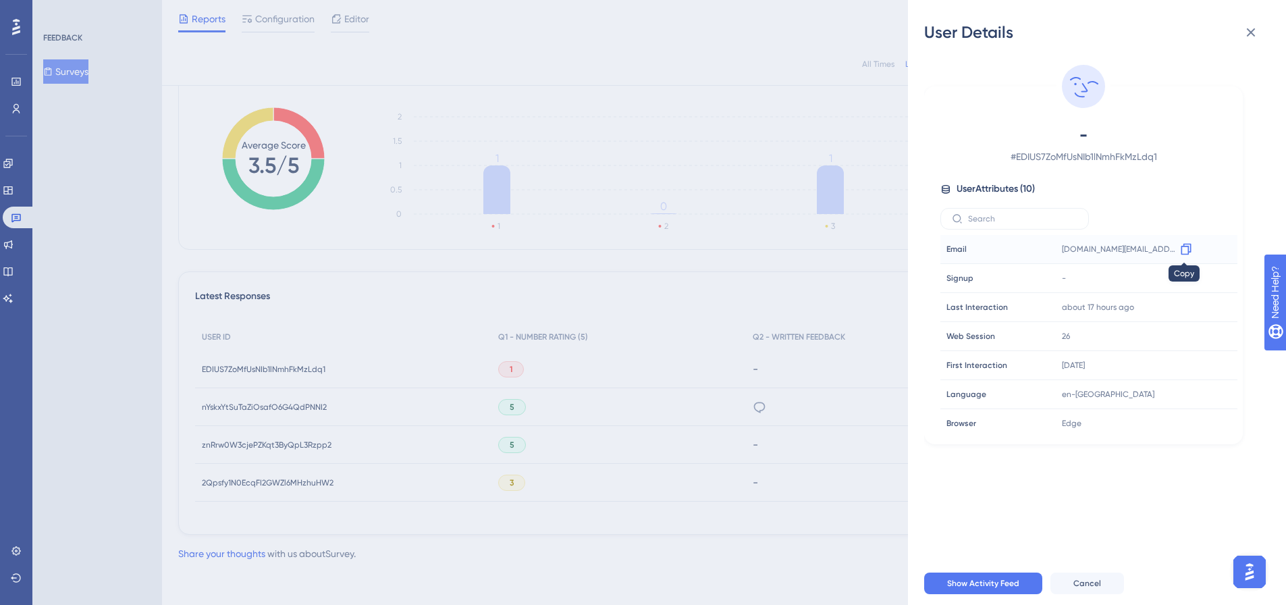
click at [1181, 249] on icon at bounding box center [1186, 249] width 14 height 14
click at [1249, 37] on icon at bounding box center [1251, 32] width 16 height 16
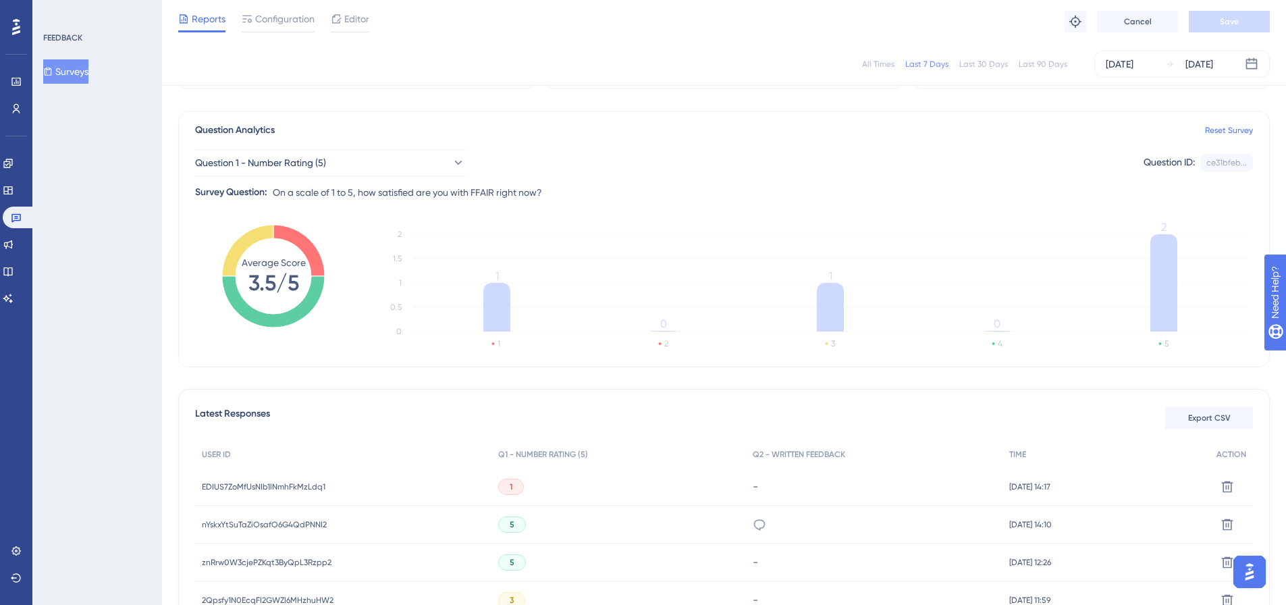
scroll to position [61, 0]
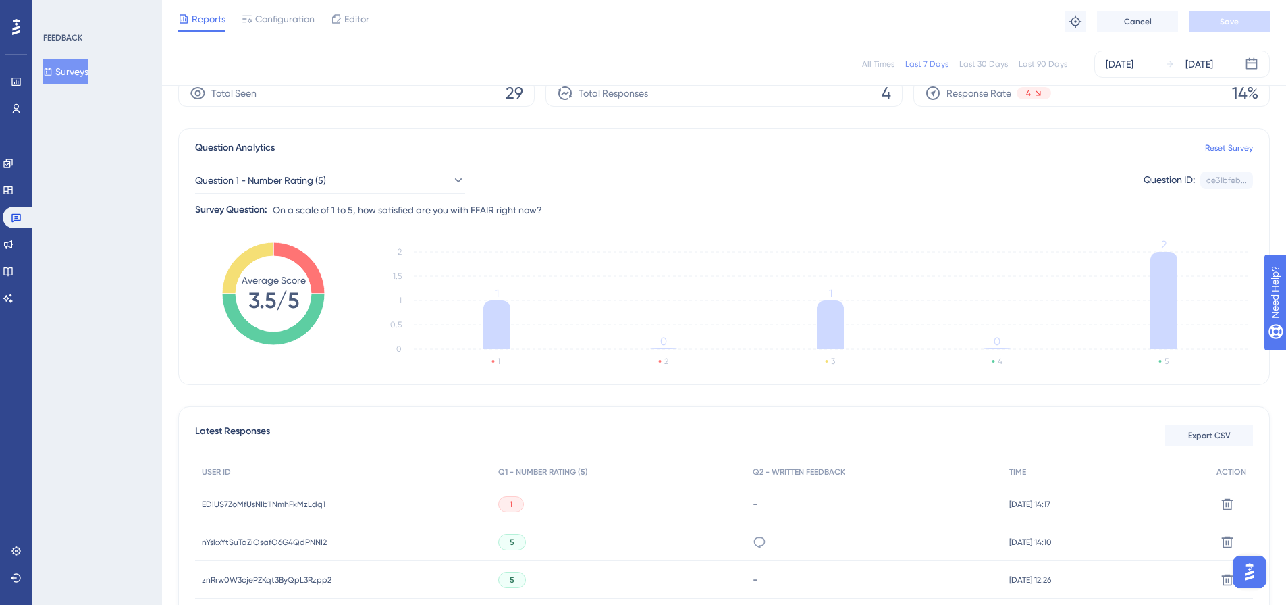
click at [886, 61] on div "All Times" at bounding box center [878, 64] width 32 height 11
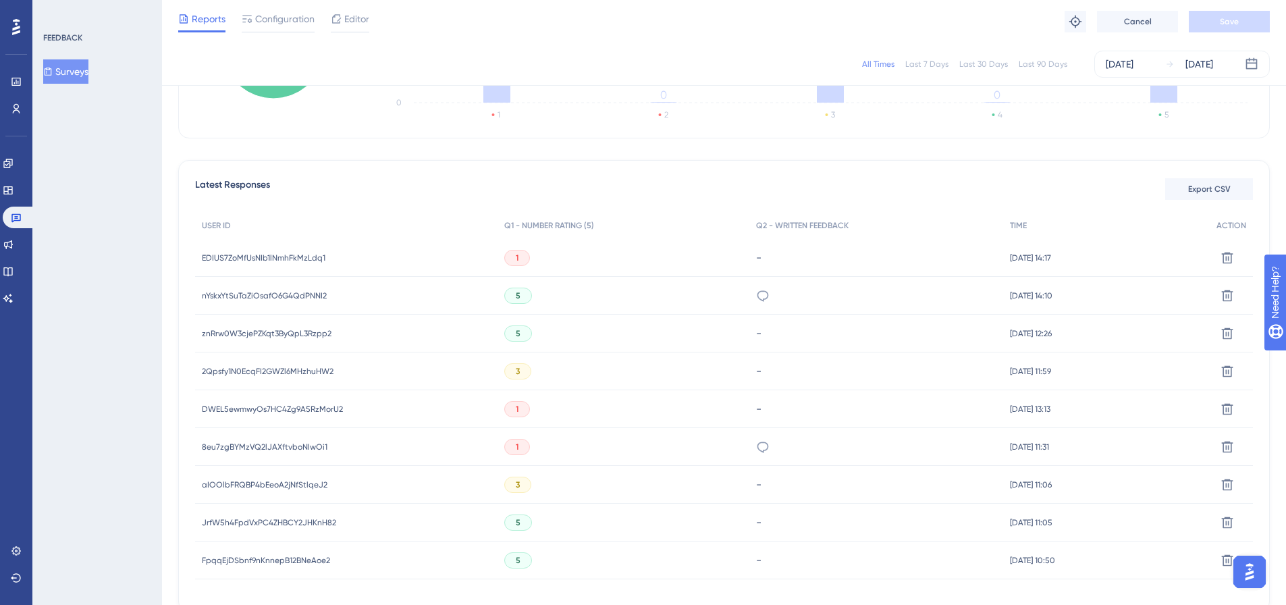
scroll to position [331, 0]
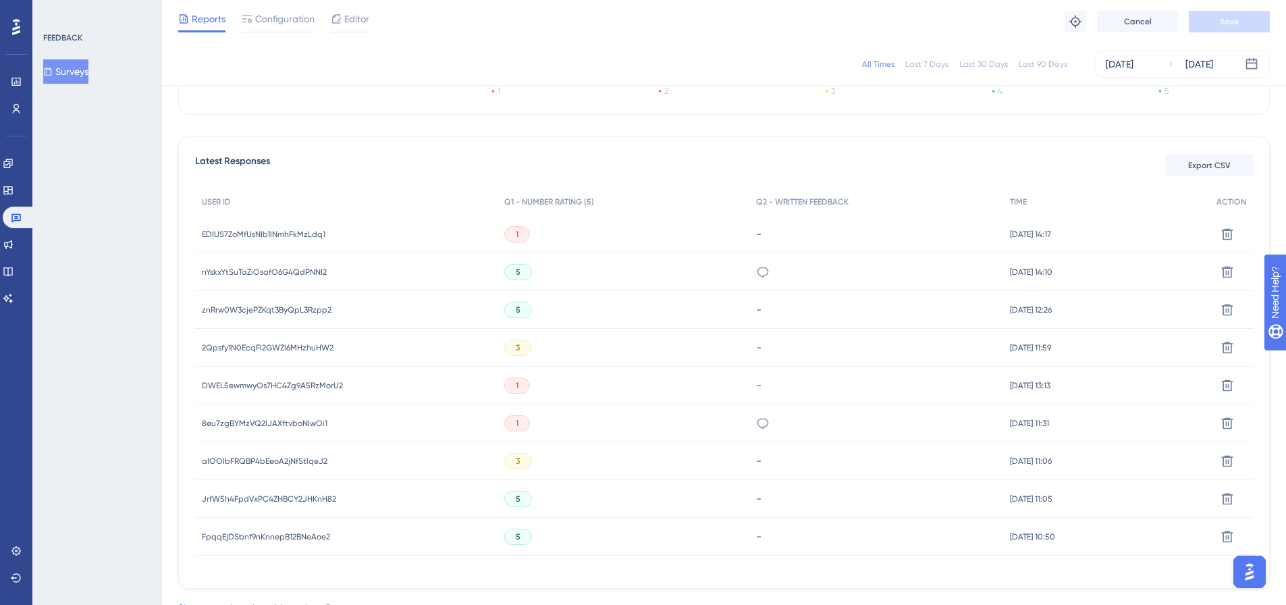
click at [281, 381] on span "DWEL5ewmwyOs7HC4Zg9A5RzMorU2" at bounding box center [272, 385] width 141 height 11
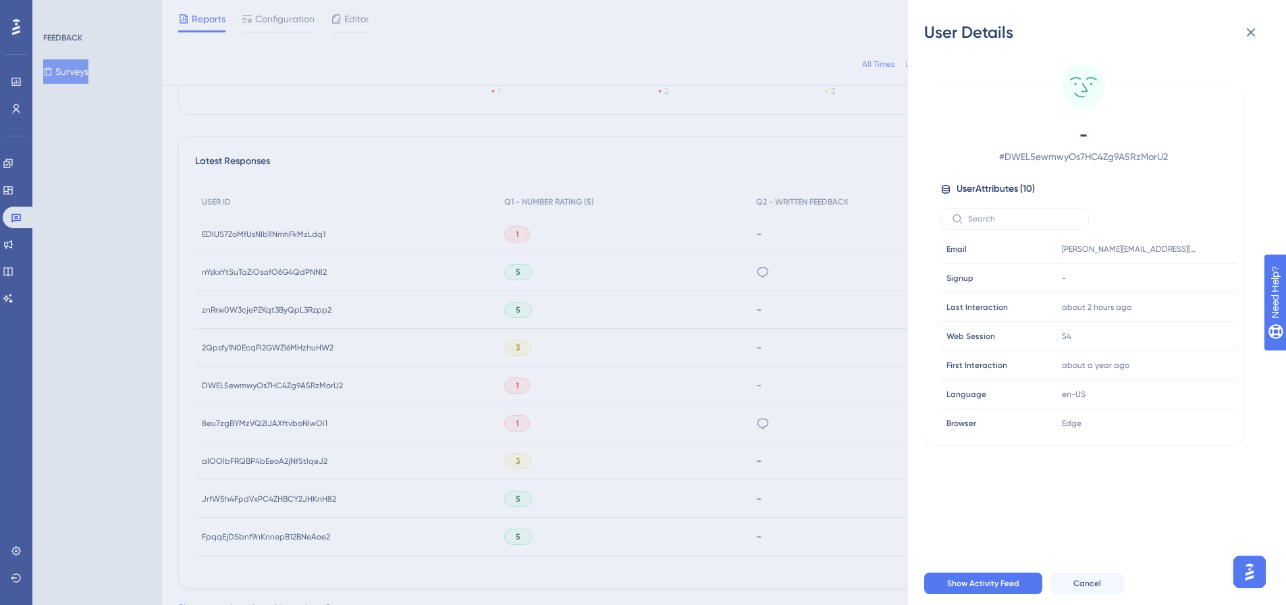
click at [267, 424] on div "User Details - # DWEL5ewmwyOs7HC4Zg9A5RzMorU2 User Attributes ( 10 ) Email Emai…" at bounding box center [643, 302] width 1286 height 605
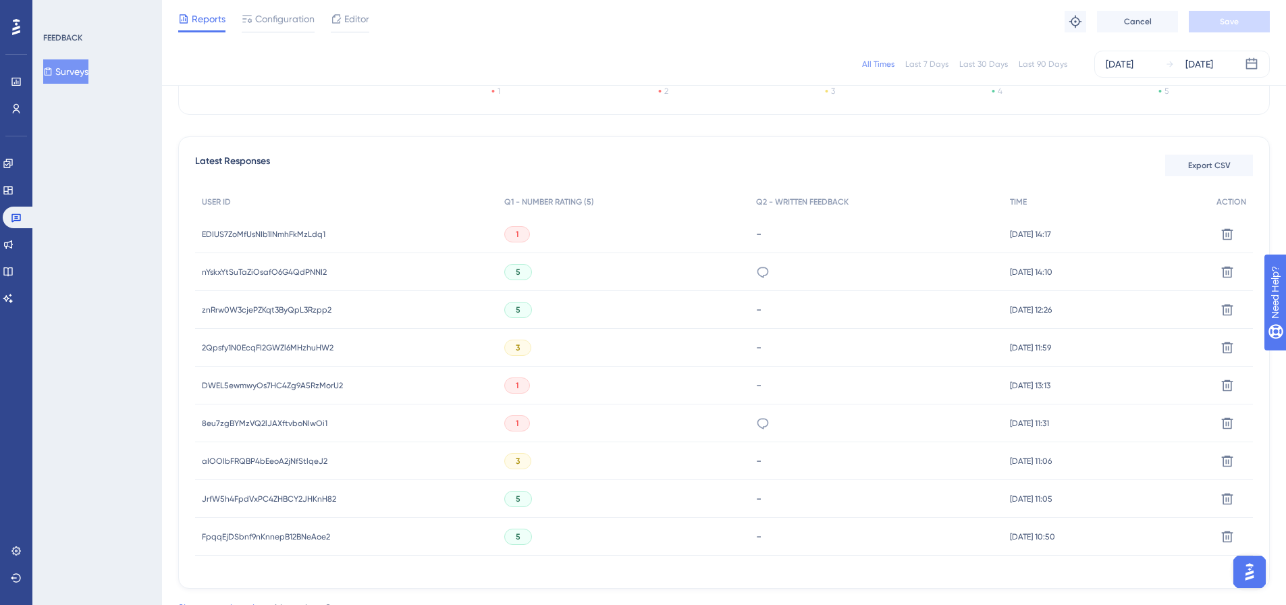
click at [267, 424] on span "8eu7zgBYMzVQ2lJAXftvboNIwOi1" at bounding box center [265, 423] width 126 height 11
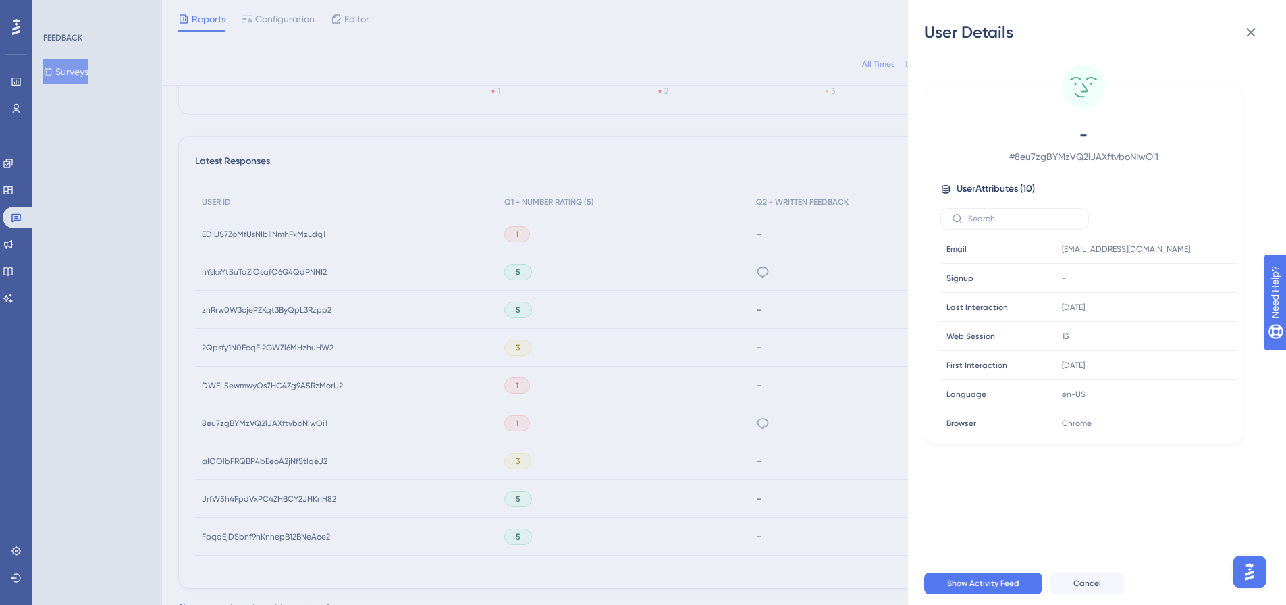
click at [758, 424] on div "User Details - # 8eu7zgBYMzVQ2lJAXftvboNIwOi1 User Attributes ( 10 ) Email Emai…" at bounding box center [643, 302] width 1286 height 605
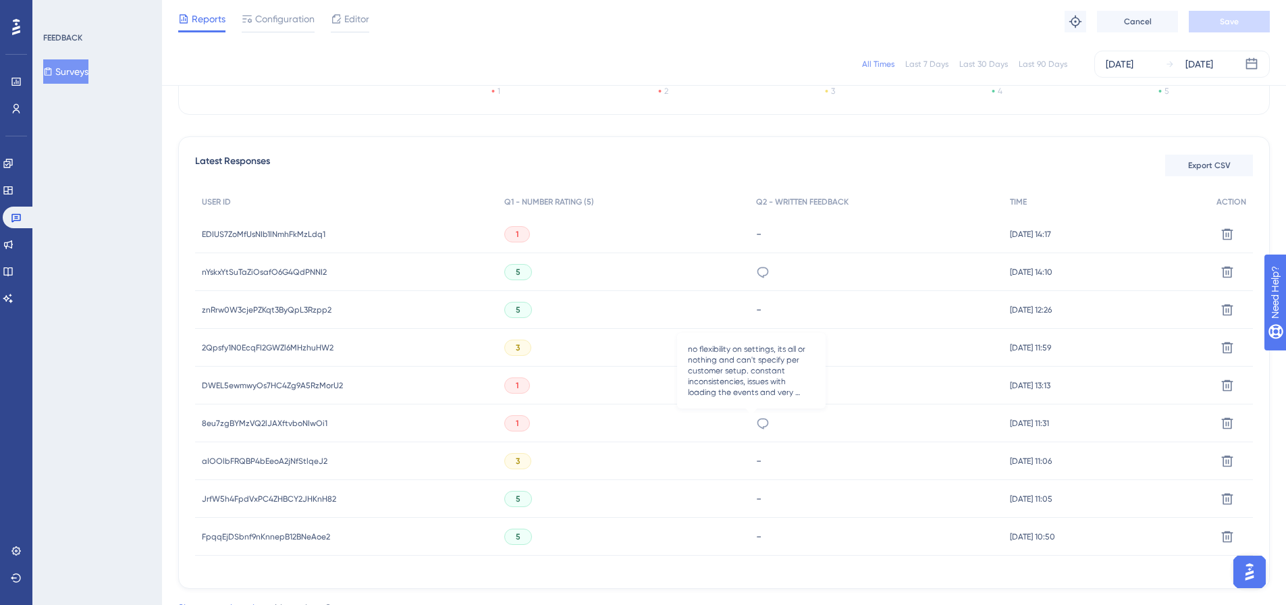
click at [756, 419] on icon at bounding box center [763, 423] width 14 height 14
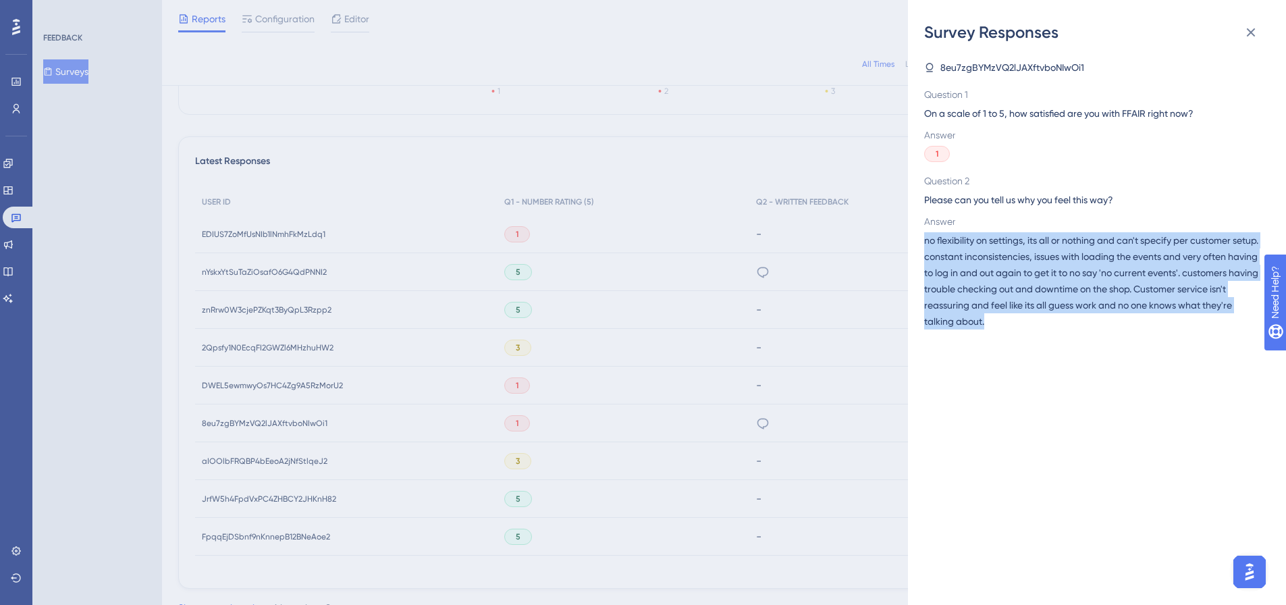
drag, startPoint x: 1074, startPoint y: 320, endPoint x: 917, endPoint y: 244, distance: 174.8
click at [917, 244] on div "Survey Responses 8eu7zgBYMzVQ2lJAXftvboNIwOi1 Question 1 On a scale of 1 to 5, …" at bounding box center [1097, 302] width 378 height 605
copy span "no flexibility on settings, its all or nothing and can't specify per customer s…"
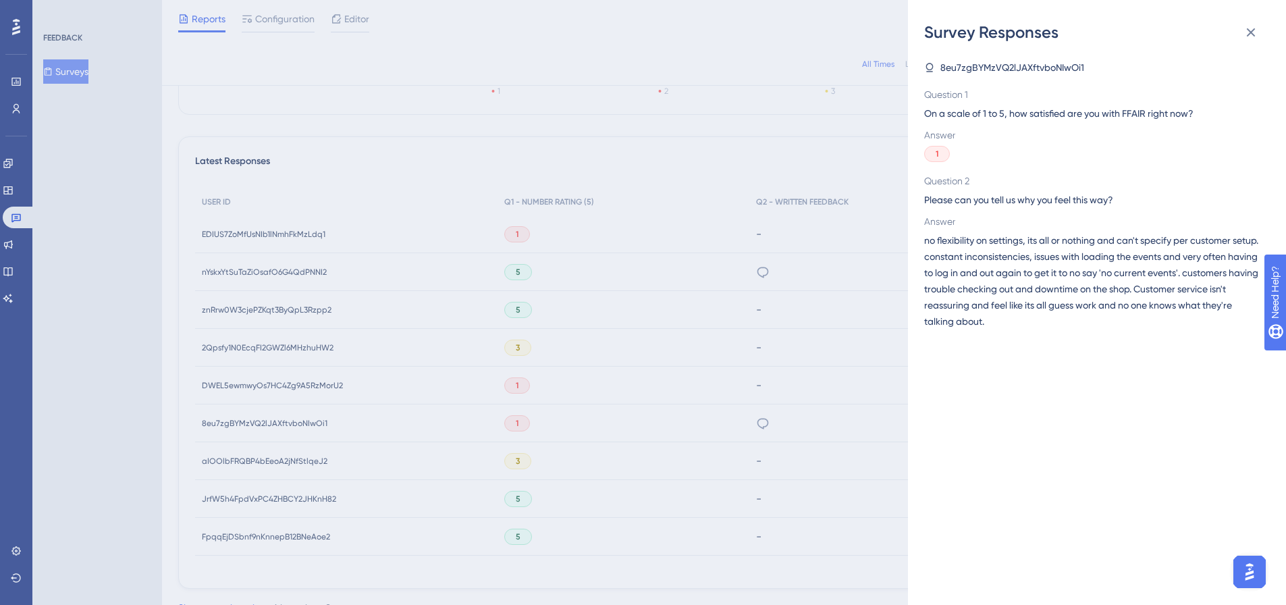
click at [234, 456] on div "Survey Responses 8eu7zgBYMzVQ2lJAXftvboNIwOi1 Question 1 On a scale of 1 to 5, …" at bounding box center [643, 302] width 1286 height 605
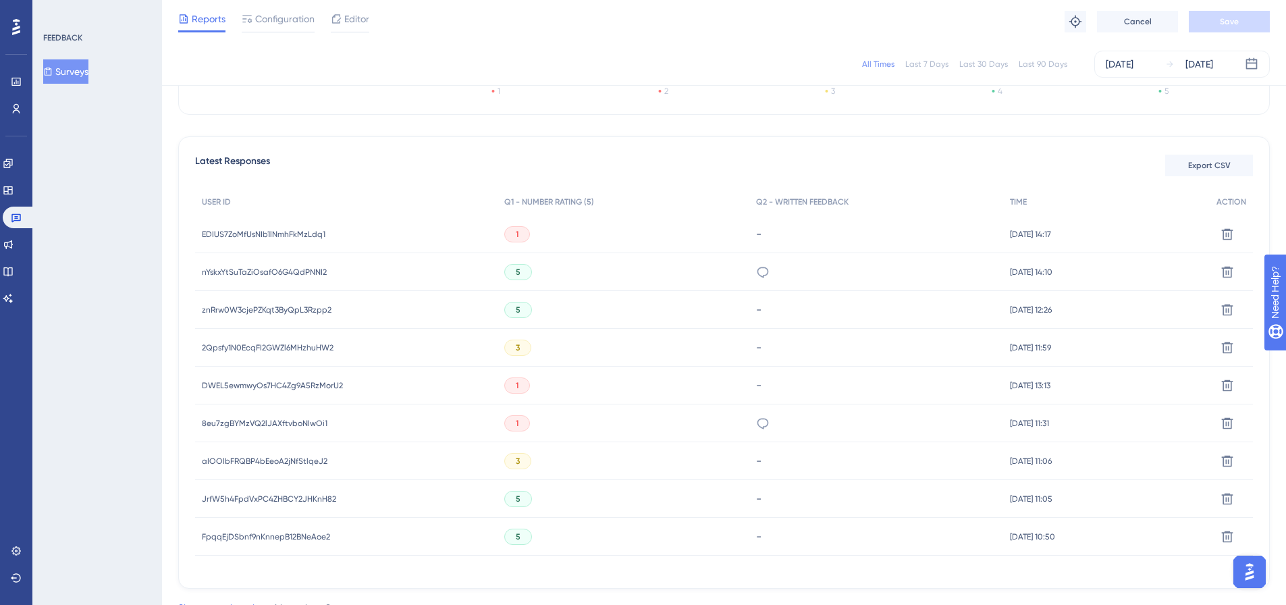
click at [234, 458] on span "aIOOlbFRQBP4bEeoA2jNfStlqeJ2" at bounding box center [265, 461] width 126 height 11
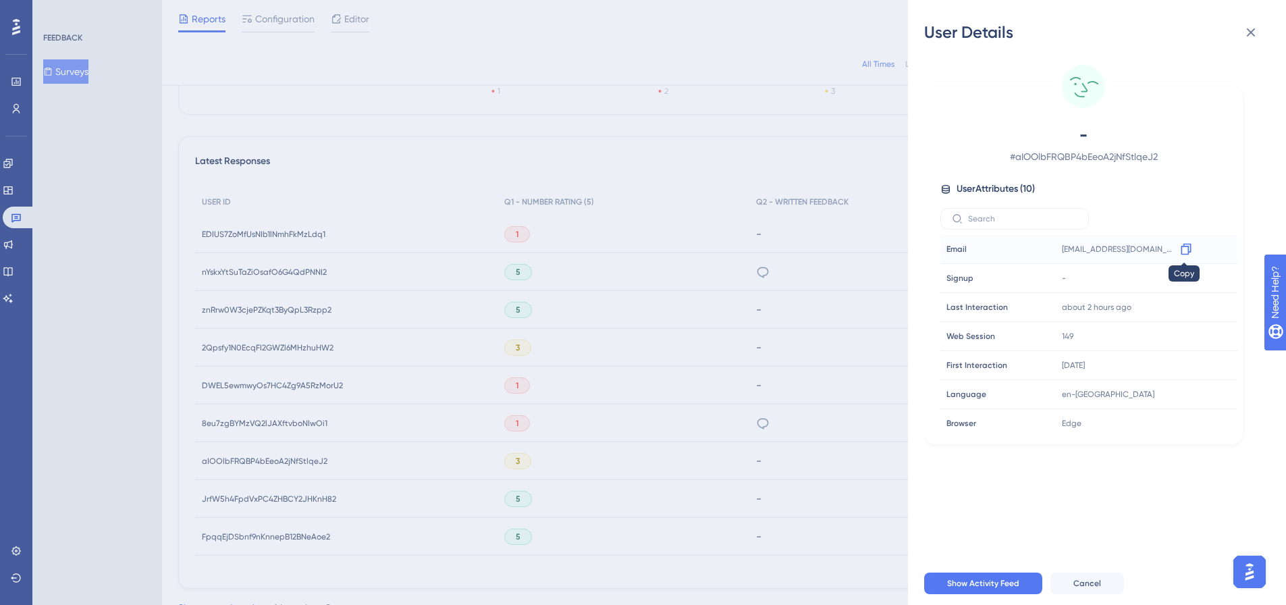
click at [1182, 247] on icon at bounding box center [1186, 249] width 14 height 14
click at [255, 496] on div "User Details - # aIOOlbFRQBP4bEeoA2jNfStlqeJ2 User Attributes ( 10 ) Email Emai…" at bounding box center [643, 302] width 1286 height 605
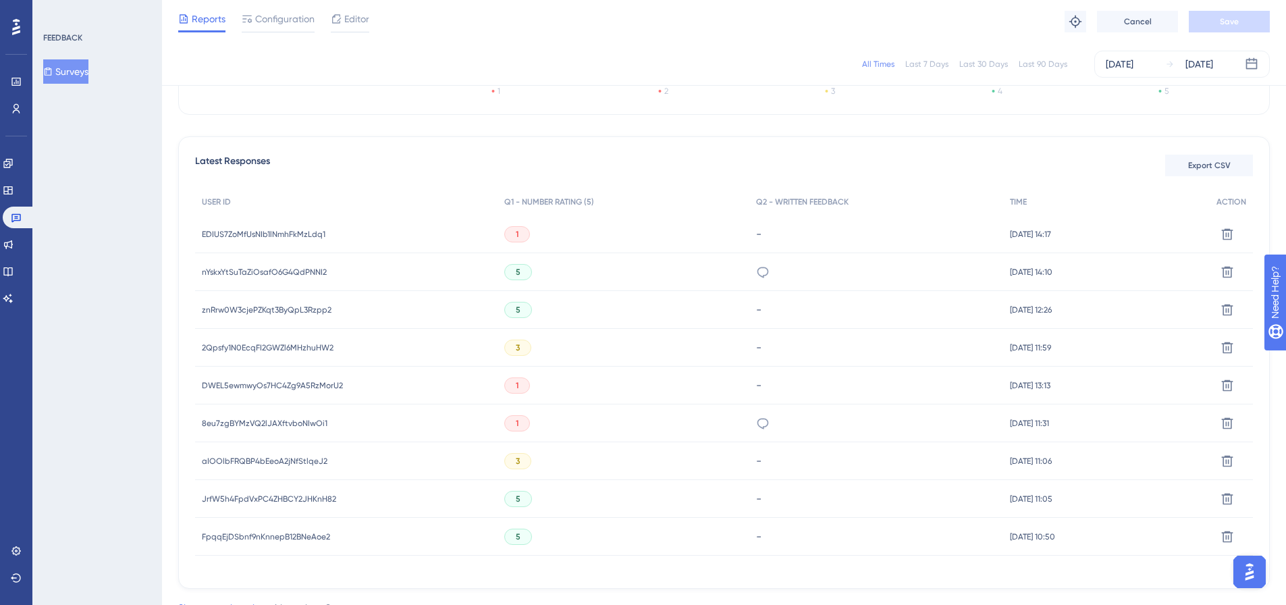
click at [252, 497] on span "JrfW5h4FpdVxPC4ZHBCY2JHKnH82" at bounding box center [269, 498] width 134 height 11
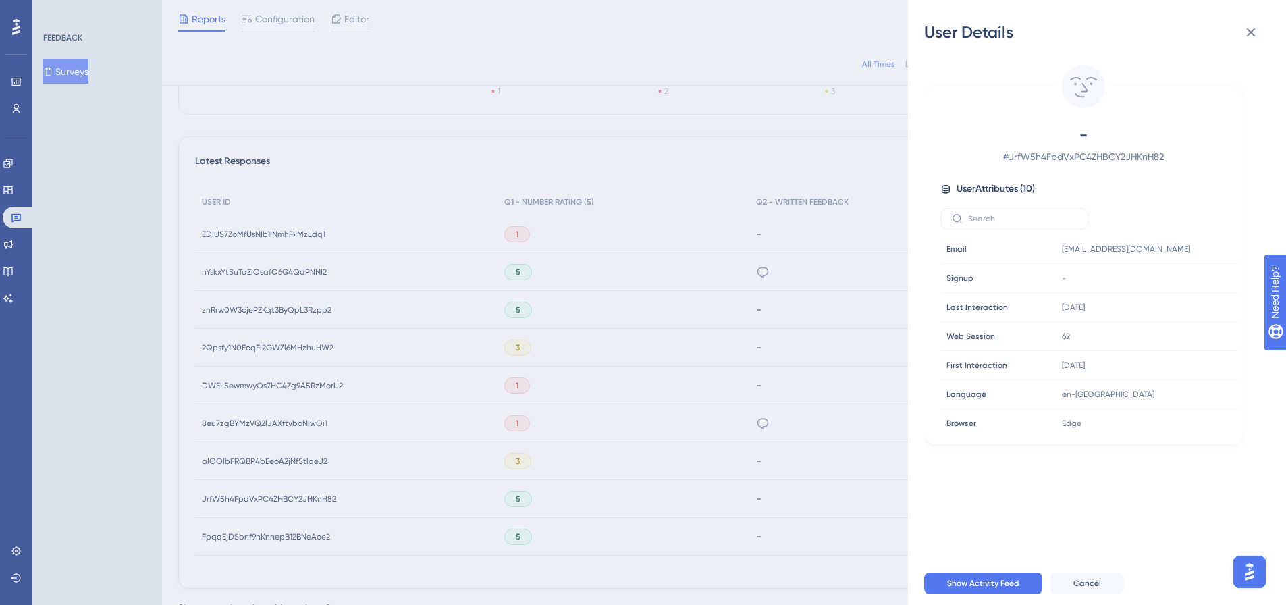
click at [248, 538] on div "User Details - # JrfW5h4FpdVxPC4ZHBCY2JHKnH82 User Attributes ( 10 ) Email Emai…" at bounding box center [643, 302] width 1286 height 605
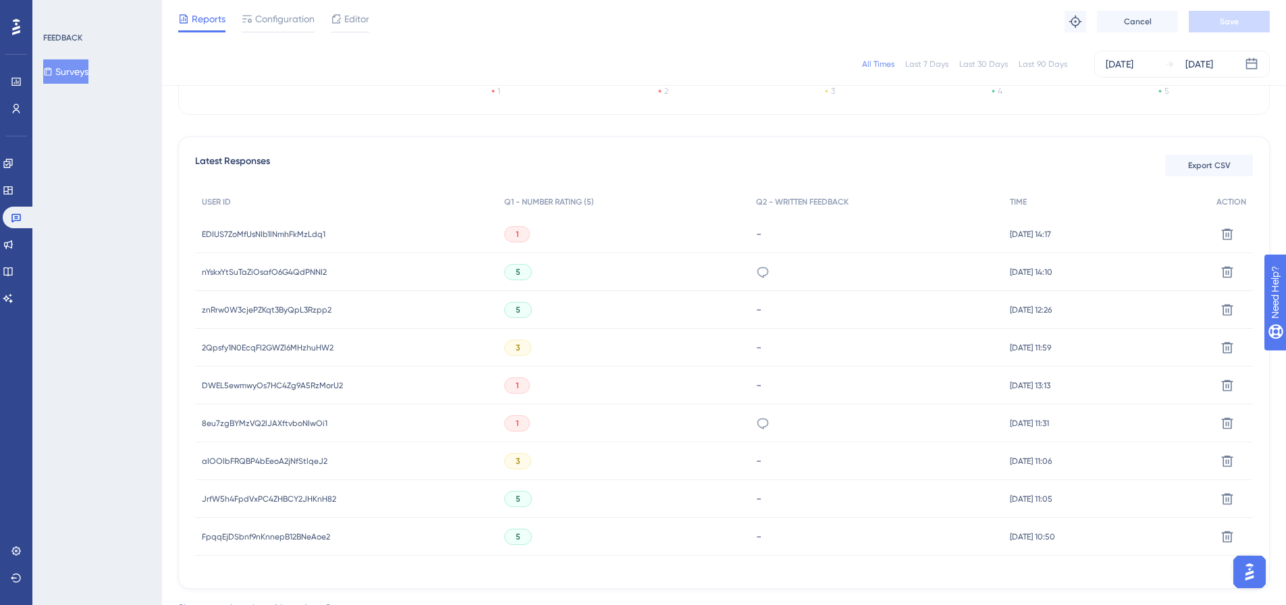
click at [248, 540] on span "FpqqEjDSbnf9nKnnepB12BNeAoe2" at bounding box center [266, 536] width 128 height 11
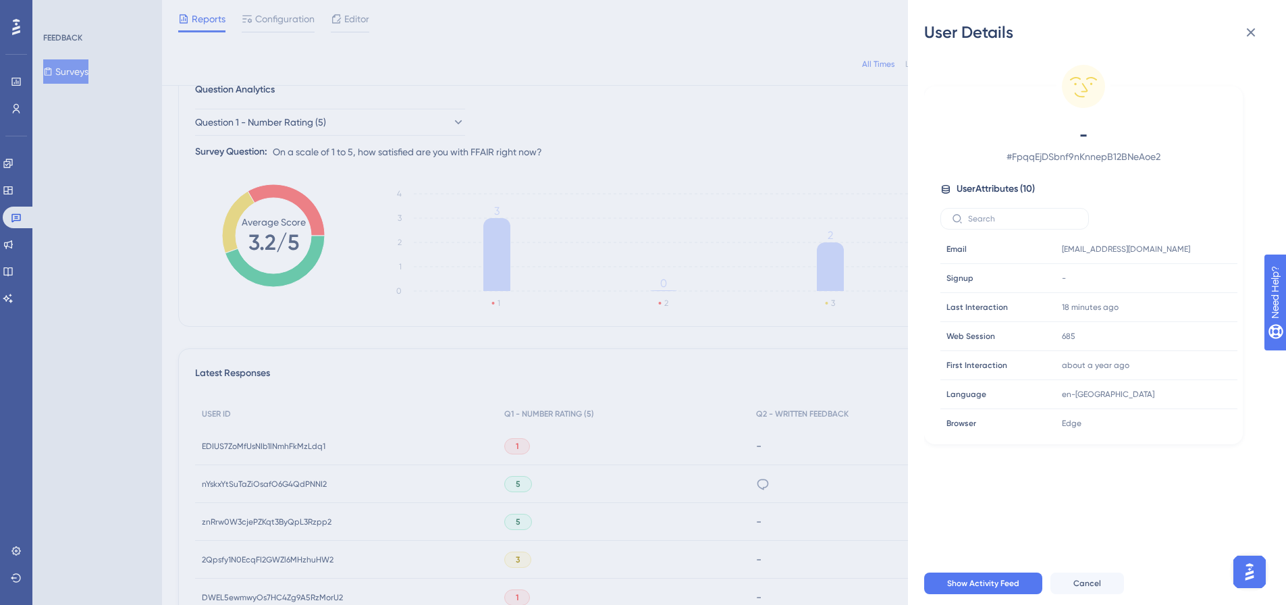
scroll to position [115, 0]
